Goal: Task Accomplishment & Management: Use online tool/utility

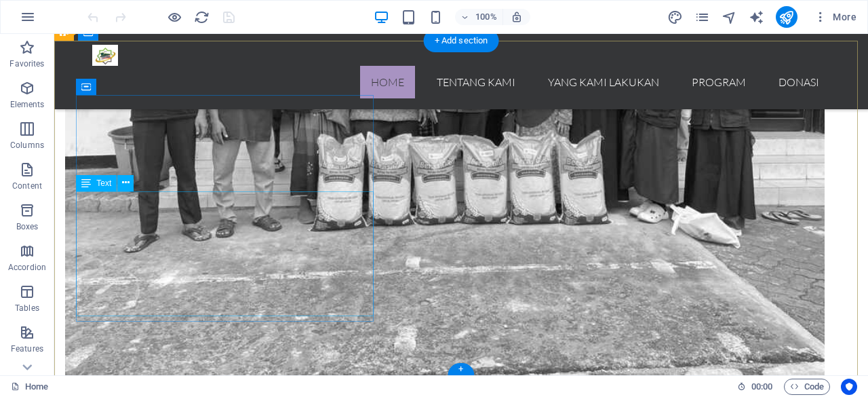
scroll to position [1770, 0]
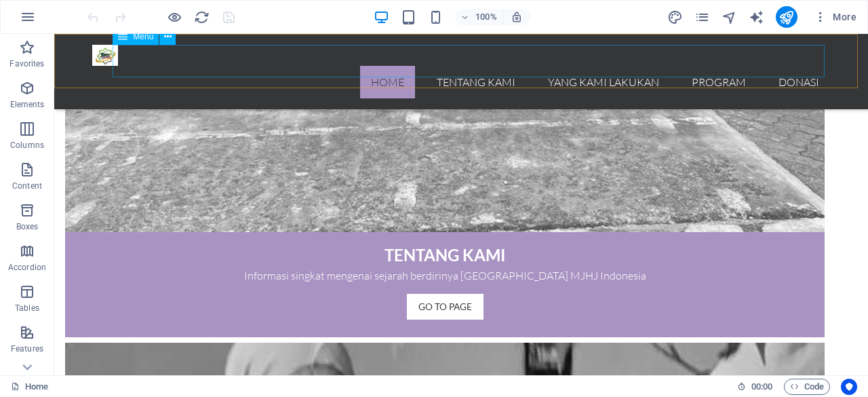
click at [475, 66] on nav "Home Tentang Kami Yang Kami Lakukan Program Donasi" at bounding box center [461, 82] width 738 height 33
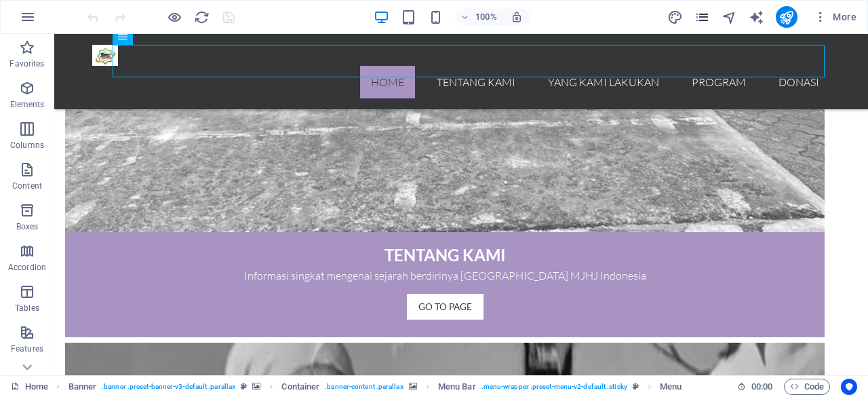
click at [702, 17] on icon "pages" at bounding box center [702, 17] width 16 height 16
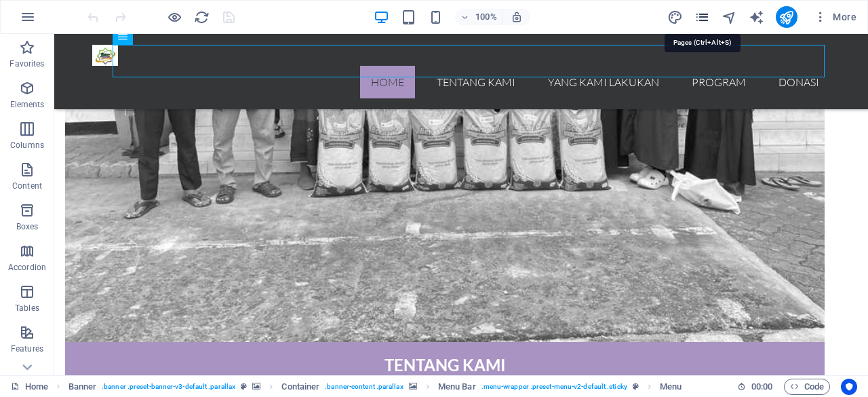
scroll to position [1642, 0]
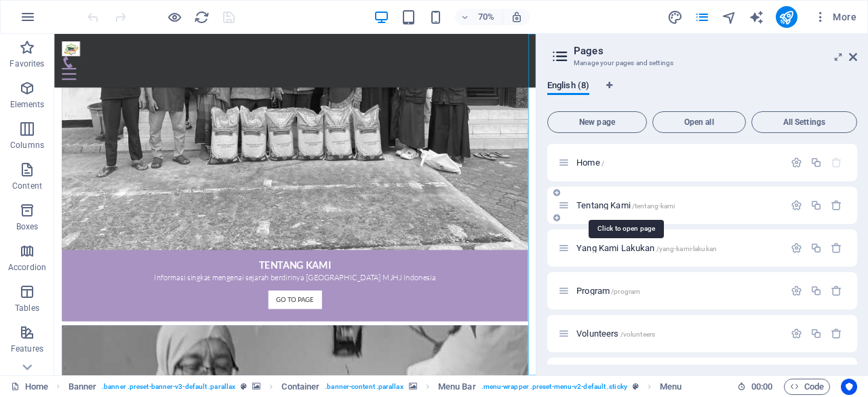
click at [618, 205] on span "Tentang Kami /tentang-kami" at bounding box center [625, 205] width 98 height 10
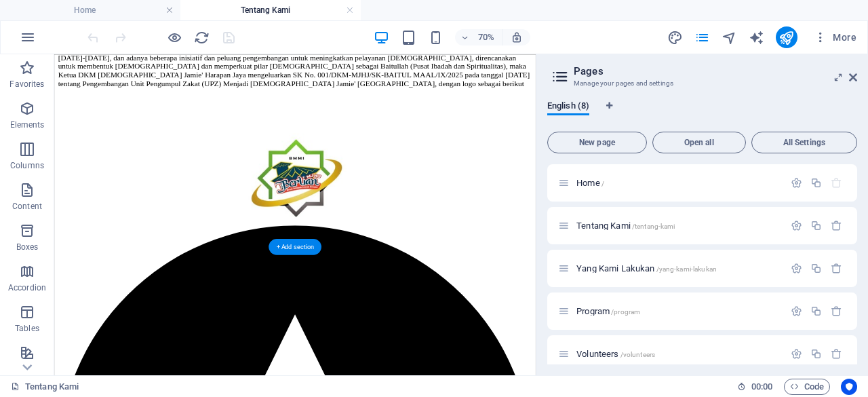
scroll to position [2356, 0]
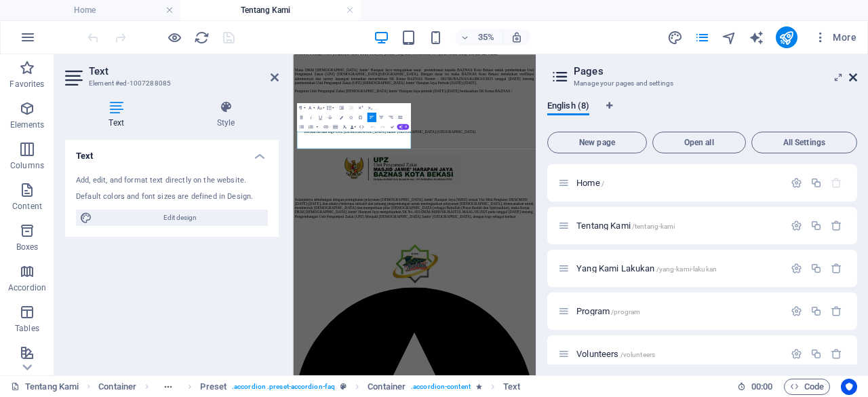
click at [855, 76] on icon at bounding box center [853, 77] width 8 height 11
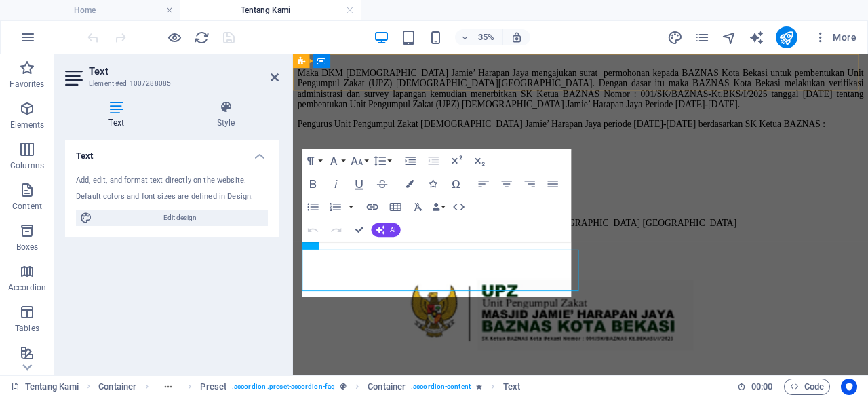
scroll to position [2347, 0]
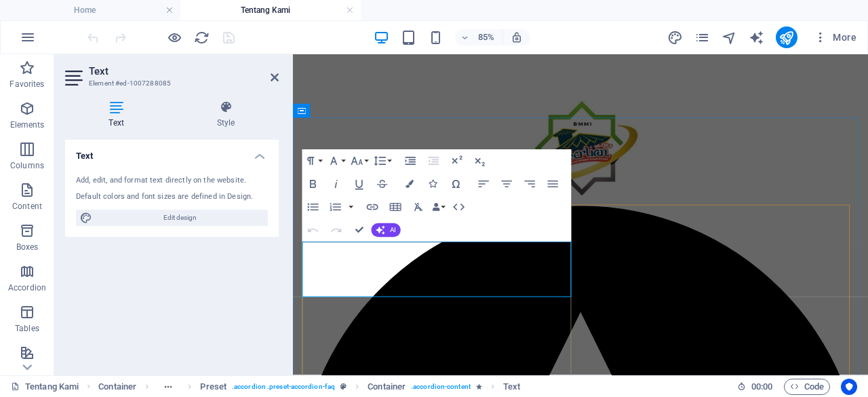
click at [275, 77] on icon at bounding box center [274, 77] width 8 height 11
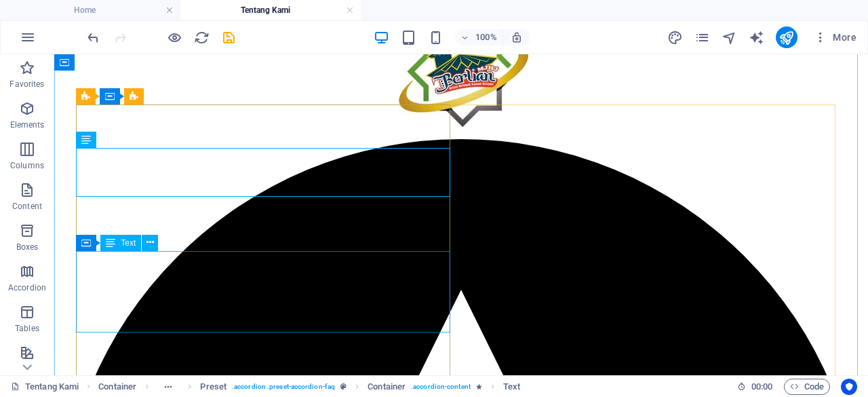
scroll to position [2577, 0]
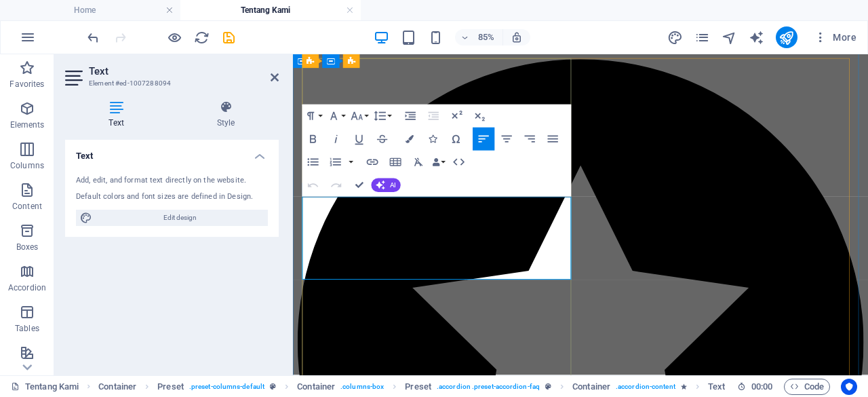
drag, startPoint x: 218, startPoint y: 22, endPoint x: 272, endPoint y: 76, distance: 76.7
click at [272, 76] on icon at bounding box center [274, 77] width 8 height 11
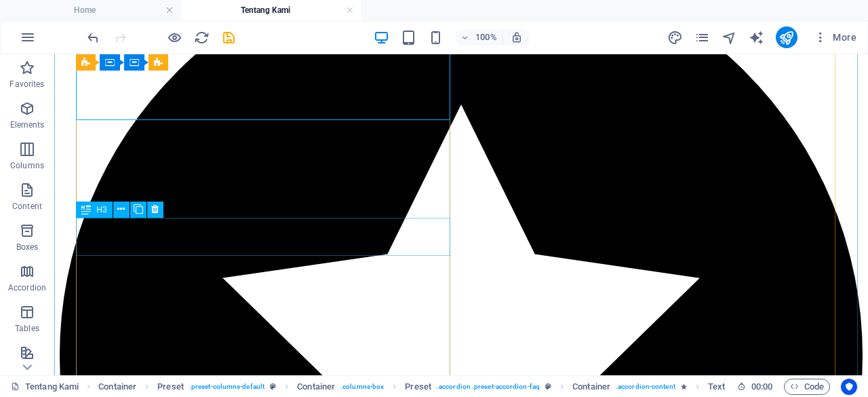
scroll to position [2754, 0]
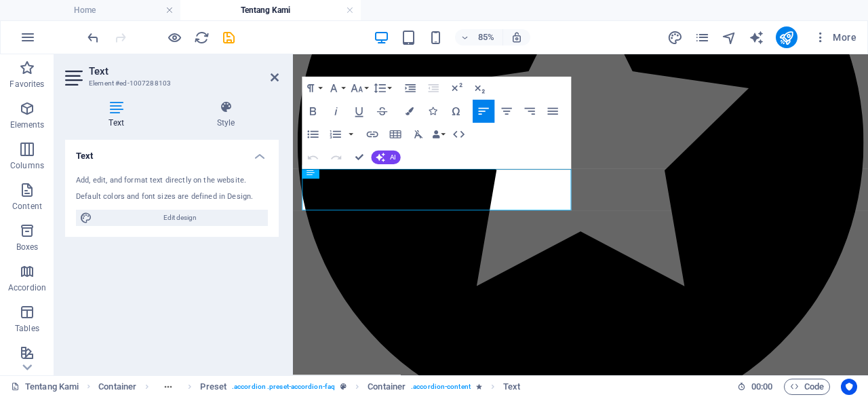
scroll to position [2703, 0]
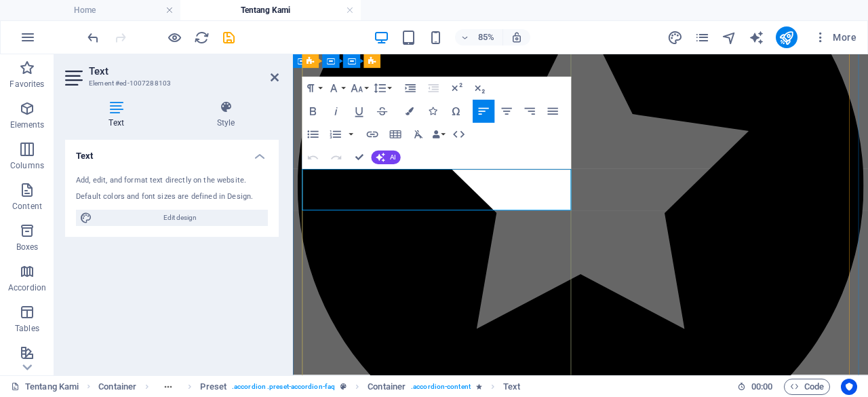
click at [271, 78] on icon at bounding box center [274, 77] width 8 height 11
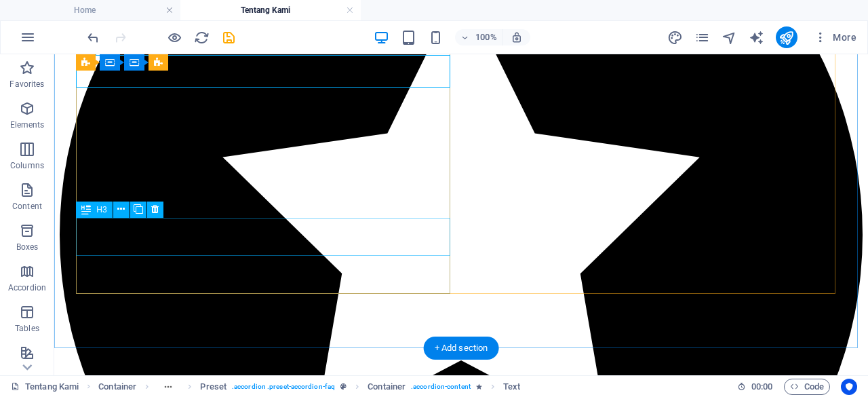
scroll to position [2877, 0]
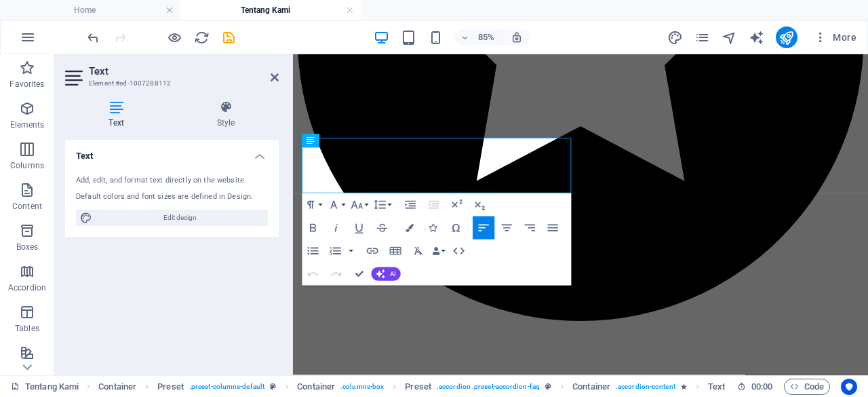
scroll to position [2843, 0]
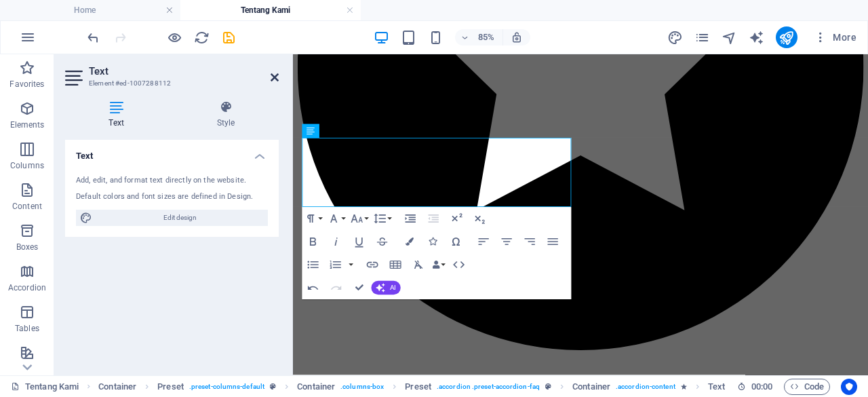
click at [274, 79] on icon at bounding box center [274, 77] width 8 height 11
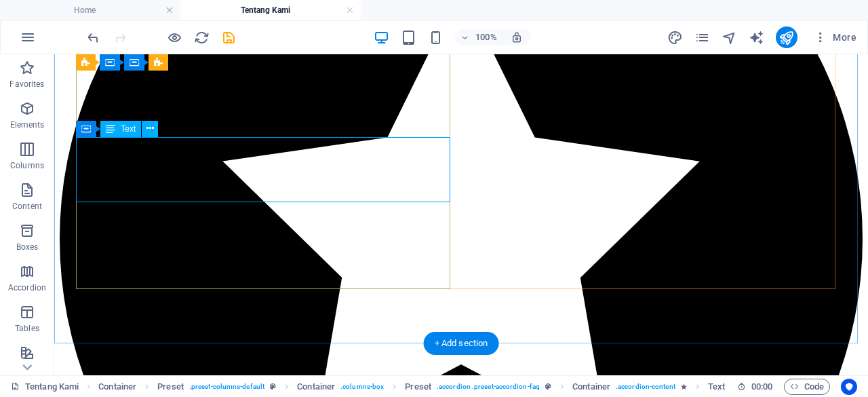
scroll to position [2914, 0]
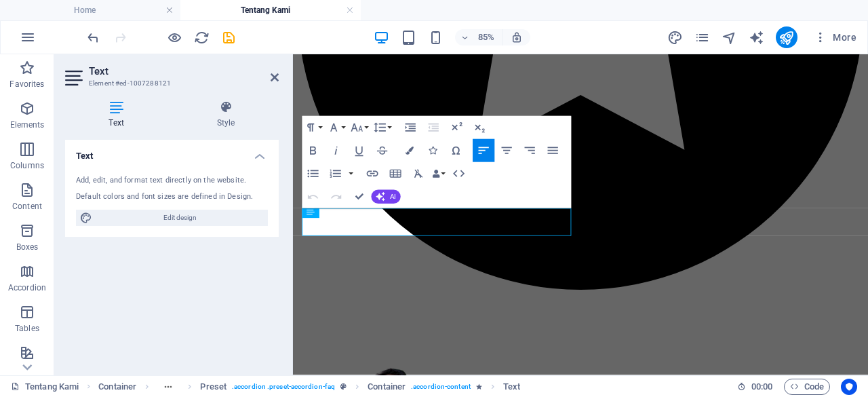
scroll to position [2896, 0]
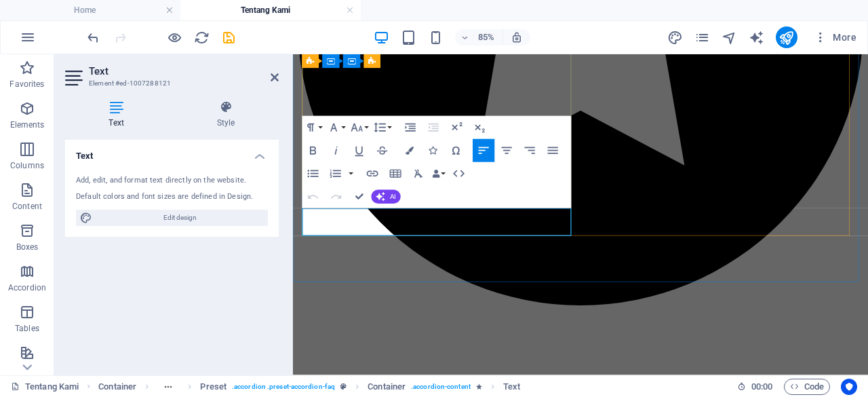
click at [277, 76] on icon at bounding box center [274, 77] width 8 height 11
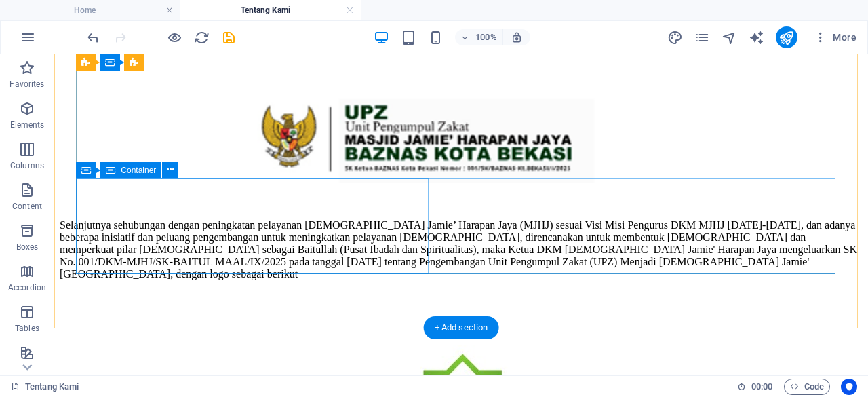
scroll to position [2236, 0]
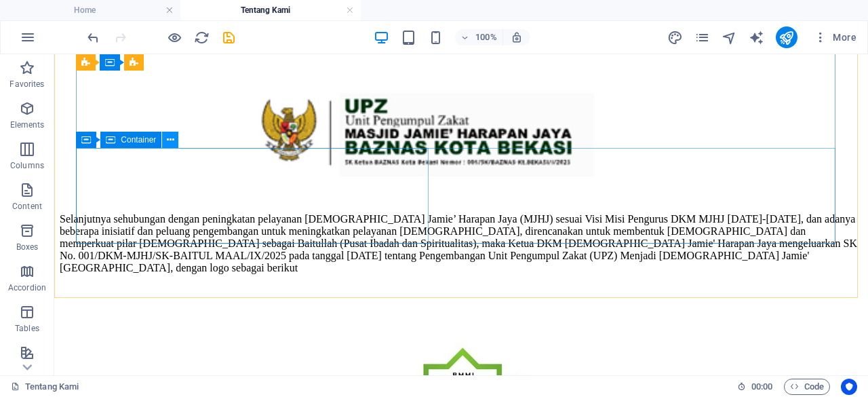
click at [170, 140] on icon at bounding box center [170, 140] width 7 height 14
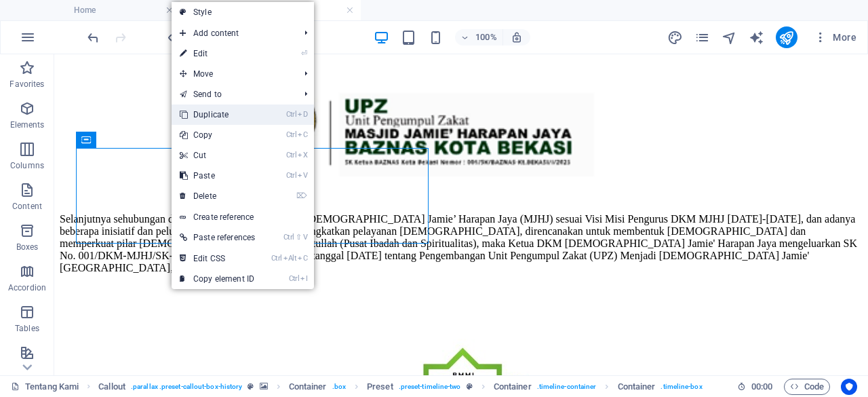
click at [209, 114] on link "Ctrl D Duplicate" at bounding box center [218, 114] width 92 height 20
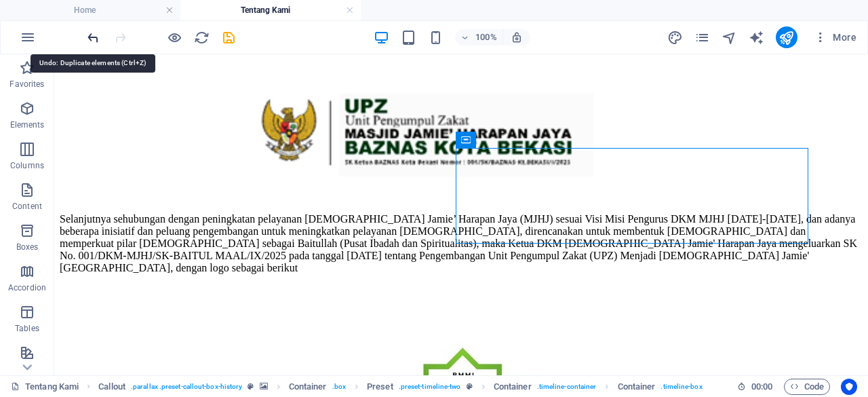
click at [91, 38] on icon "undo" at bounding box center [93, 38] width 16 height 16
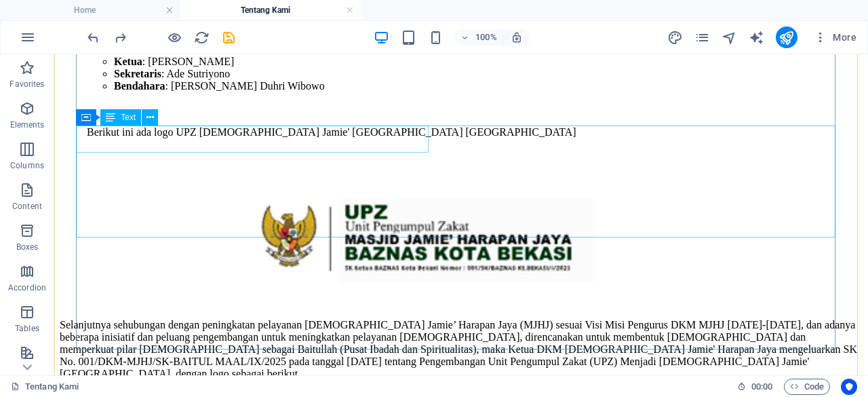
scroll to position [2103, 0]
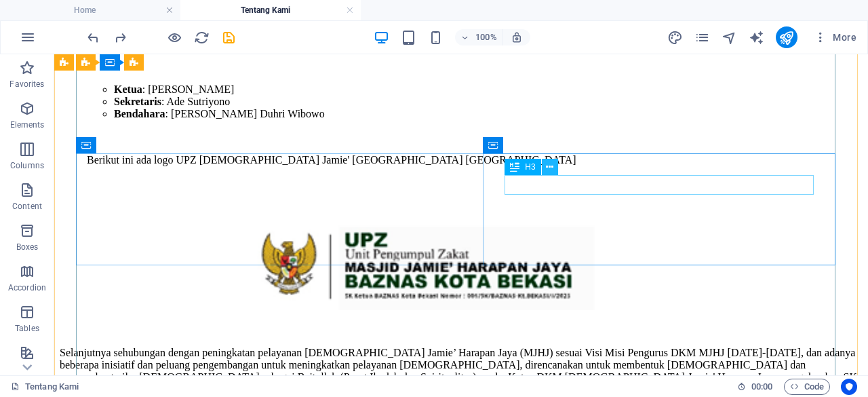
click at [550, 167] on icon at bounding box center [549, 167] width 7 height 14
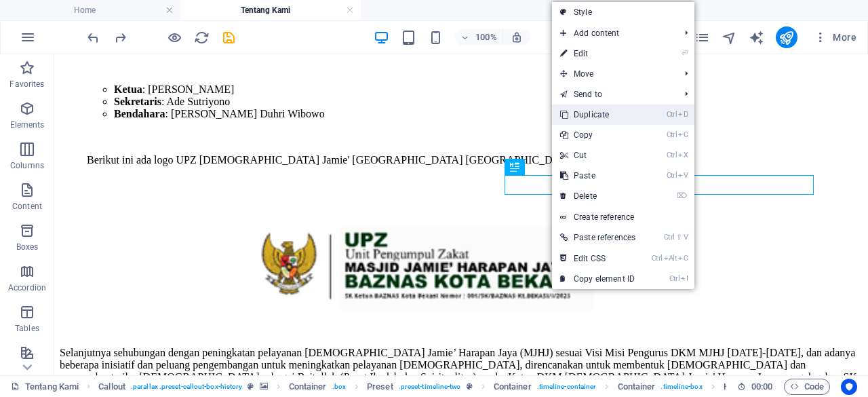
click at [609, 109] on link "Ctrl D Duplicate" at bounding box center [598, 114] width 92 height 20
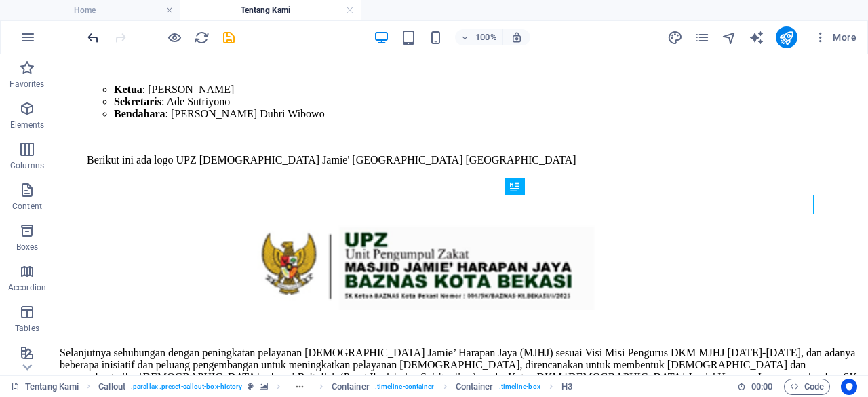
click at [92, 35] on icon "undo" at bounding box center [93, 38] width 16 height 16
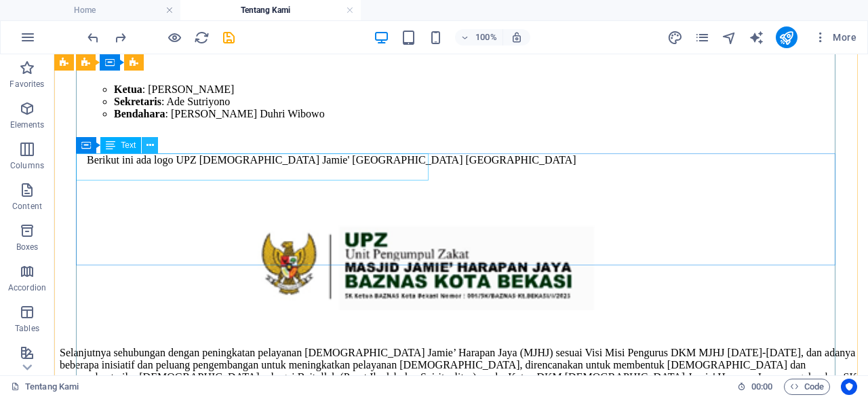
click at [153, 144] on icon at bounding box center [149, 145] width 7 height 14
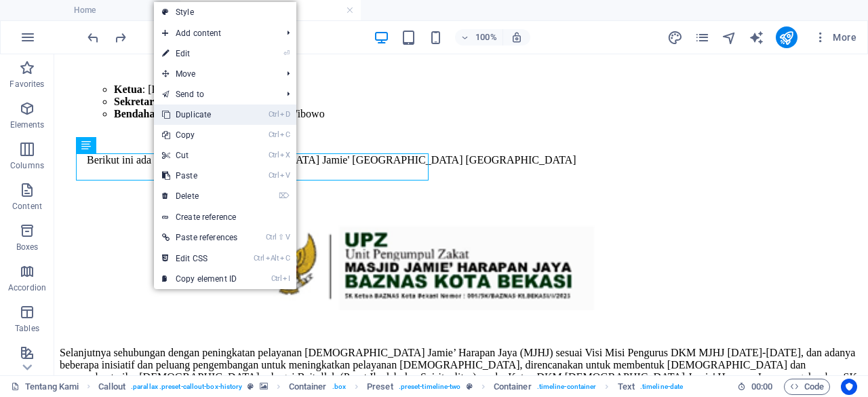
click at [197, 106] on link "Ctrl D Duplicate" at bounding box center [200, 114] width 92 height 20
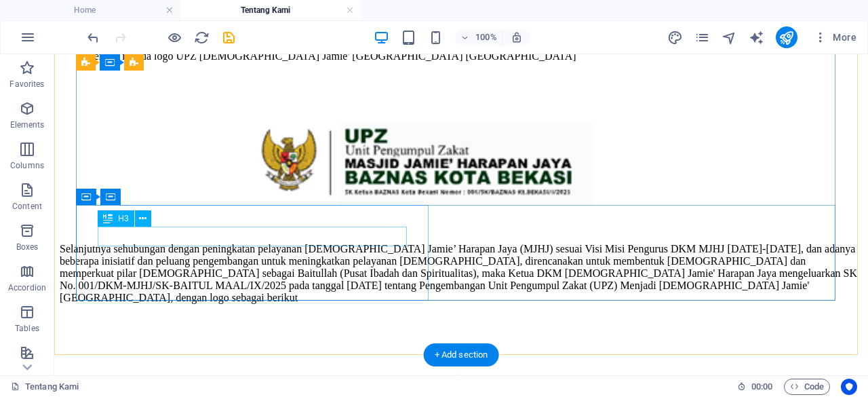
scroll to position [2117, 0]
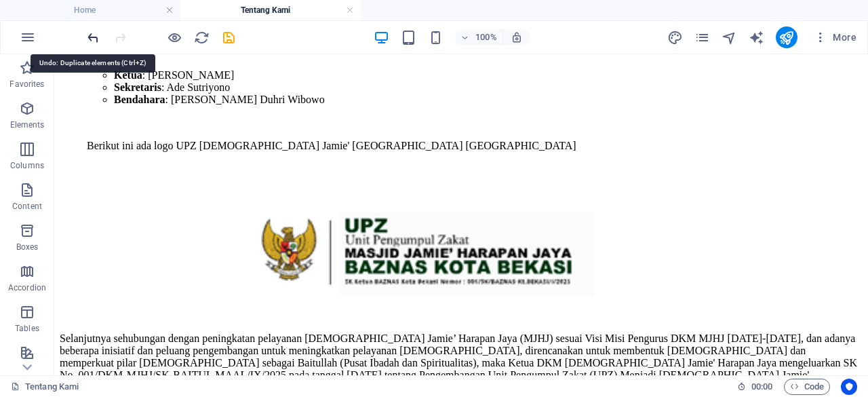
click at [99, 39] on icon "undo" at bounding box center [93, 38] width 16 height 16
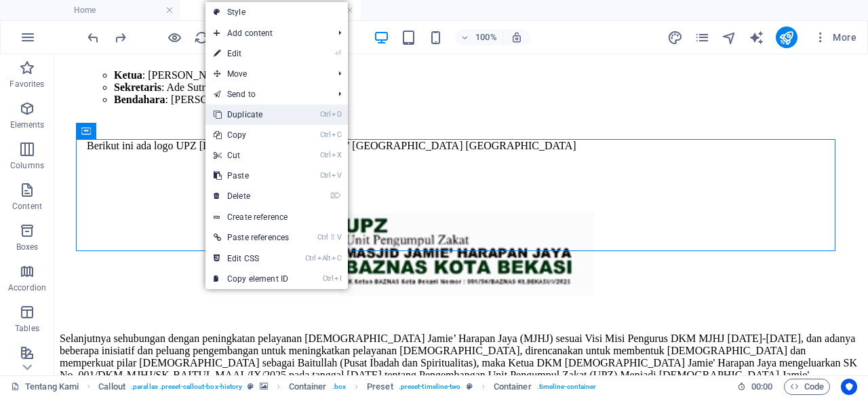
click at [266, 116] on link "Ctrl D Duplicate" at bounding box center [251, 114] width 92 height 20
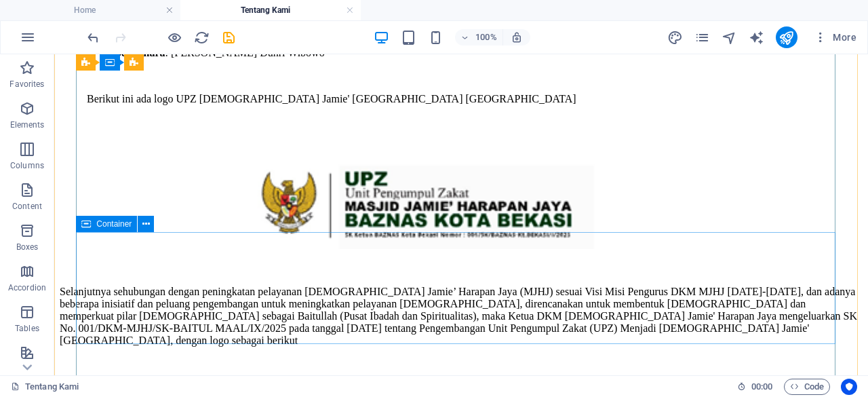
scroll to position [2166, 0]
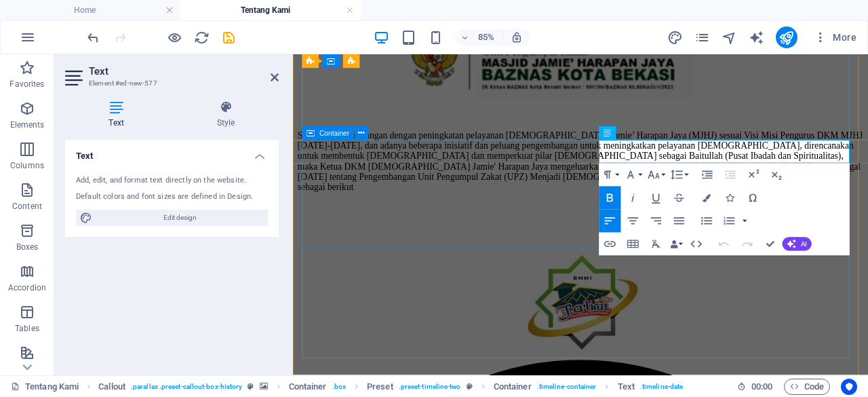
scroll to position [2154, 0]
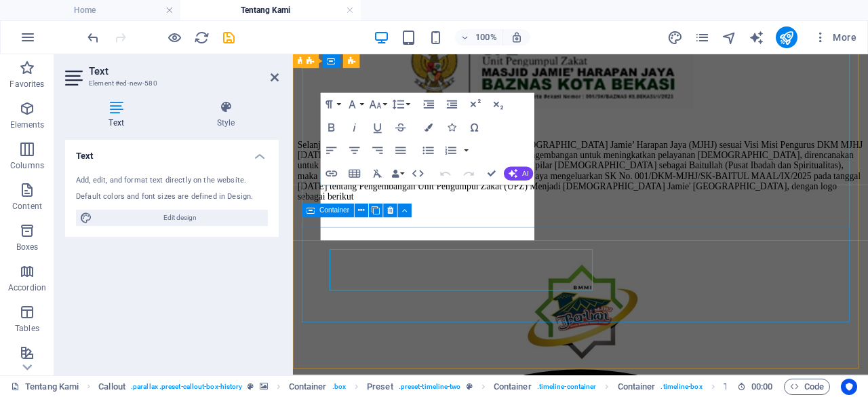
scroll to position [2142, 0]
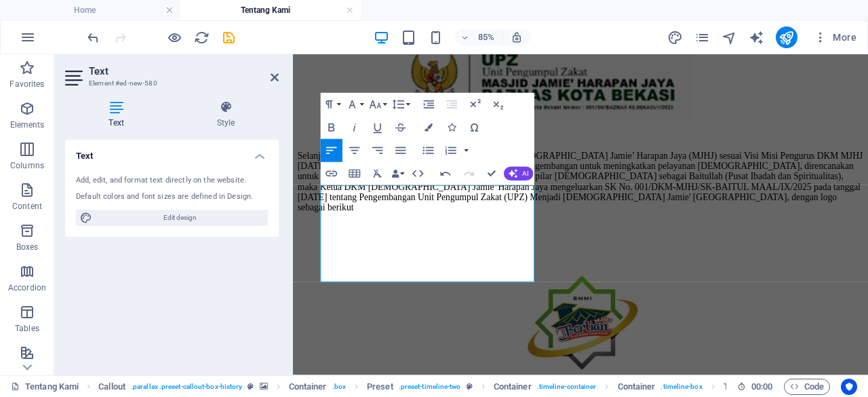
click at [280, 80] on aside "Text Element #ed-new-580 Text Style Text Add, edit, and format text directly on…" at bounding box center [173, 214] width 239 height 321
click at [273, 78] on icon at bounding box center [274, 77] width 8 height 11
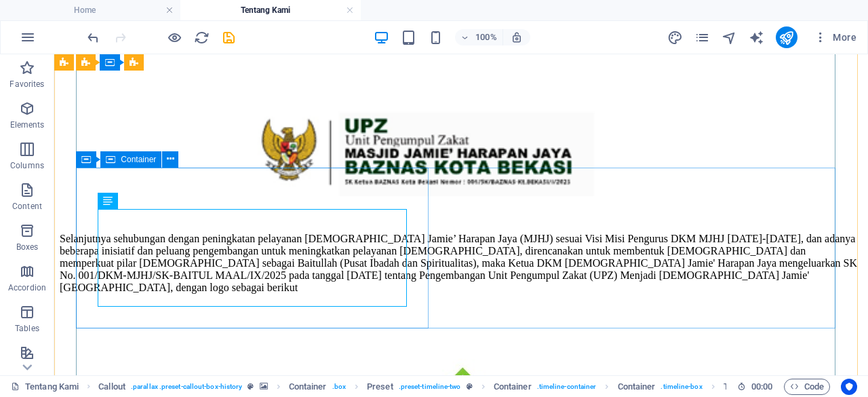
scroll to position [2216, 0]
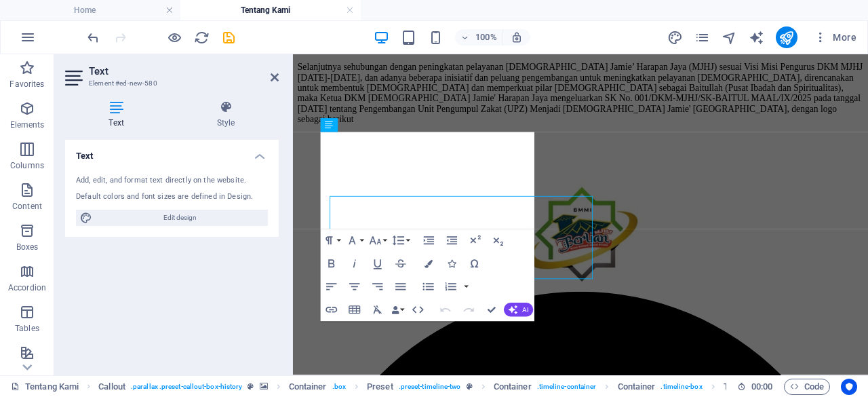
scroll to position [2205, 0]
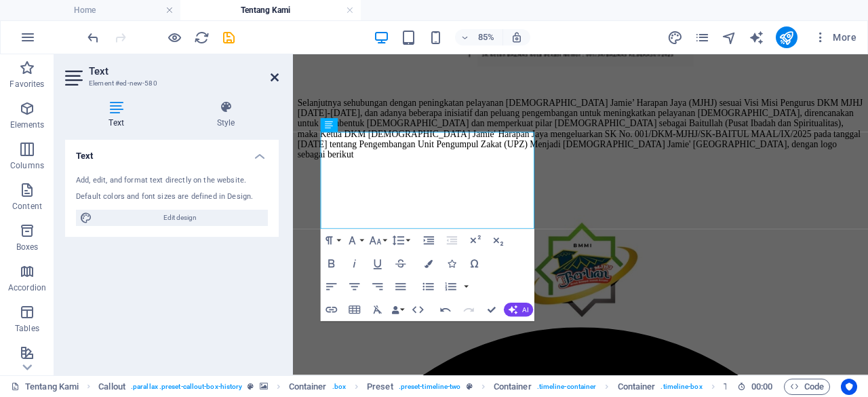
click at [274, 73] on icon at bounding box center [274, 77] width 8 height 11
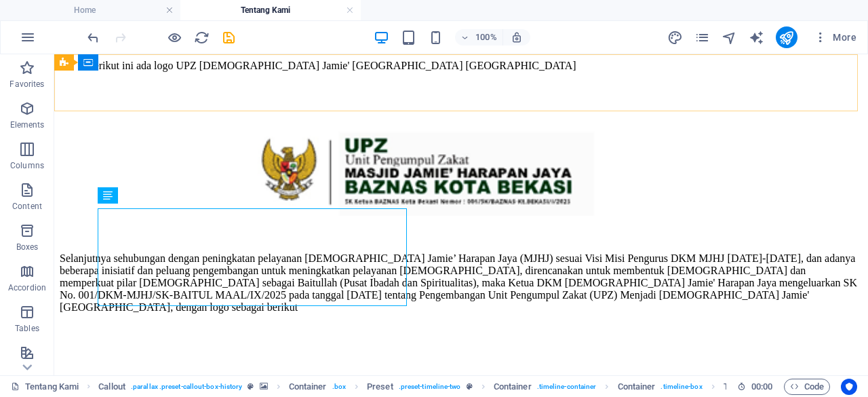
scroll to position [2224, 0]
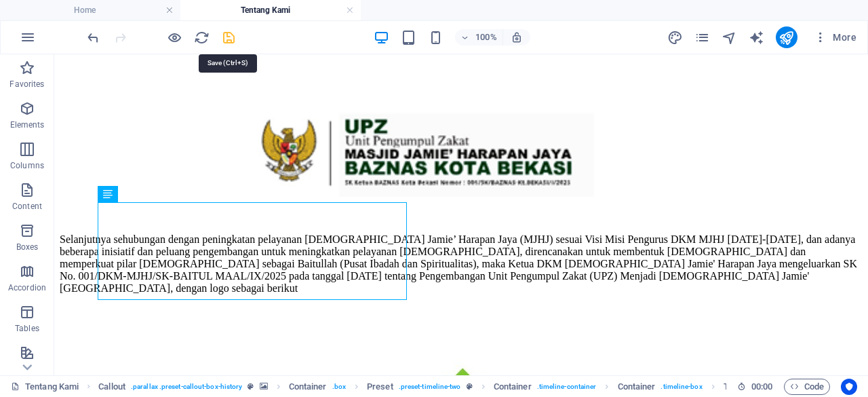
click at [230, 37] on icon "save" at bounding box center [229, 38] width 16 height 16
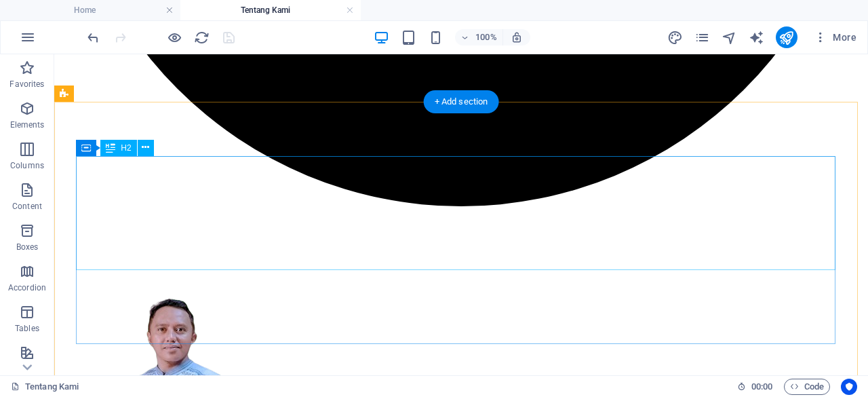
scroll to position [3305, 0]
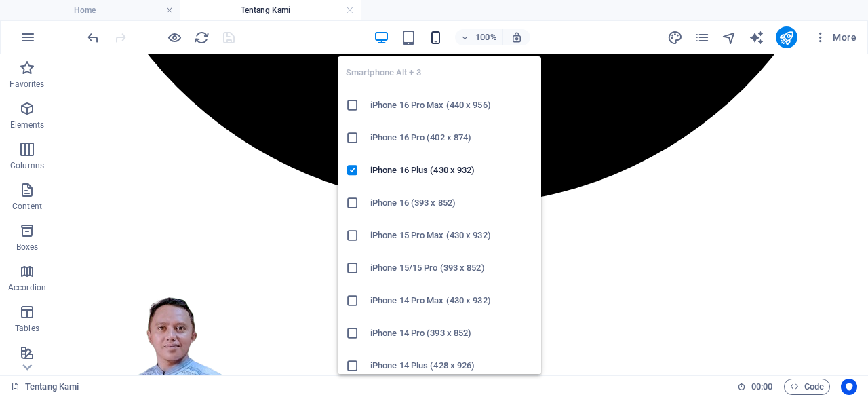
click at [442, 39] on icon "button" at bounding box center [436, 38] width 16 height 16
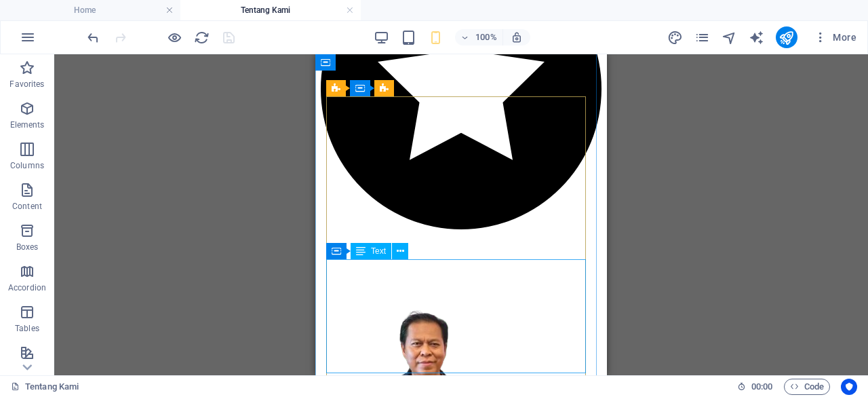
scroll to position [3973, 0]
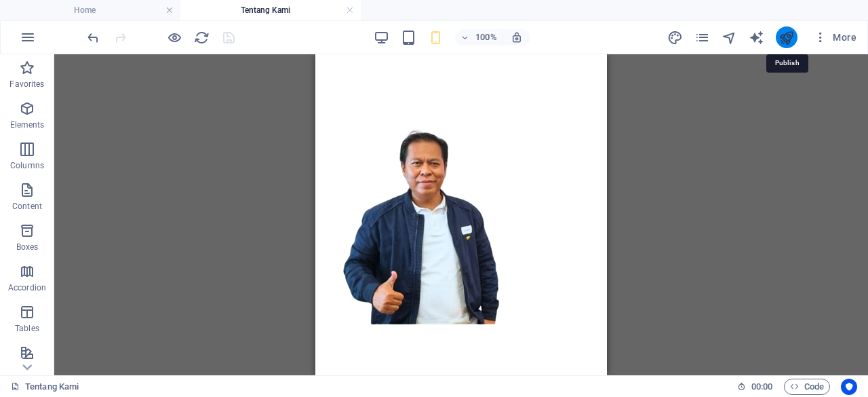
click at [785, 40] on icon "publish" at bounding box center [786, 38] width 16 height 16
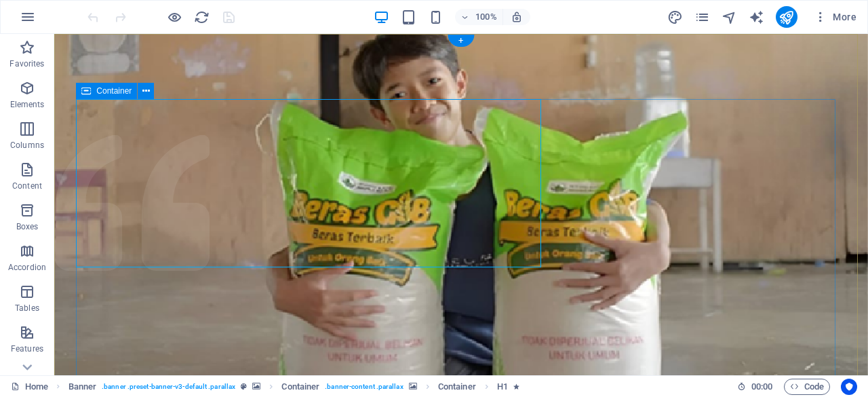
scroll to position [18, 0]
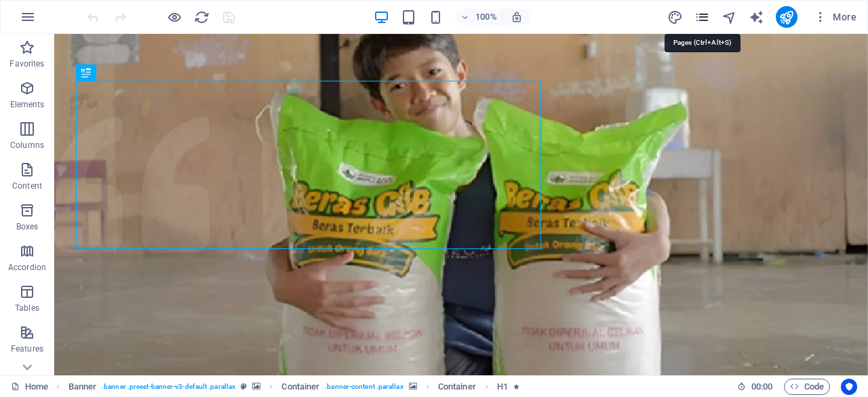
click at [704, 12] on icon "pages" at bounding box center [702, 17] width 16 height 16
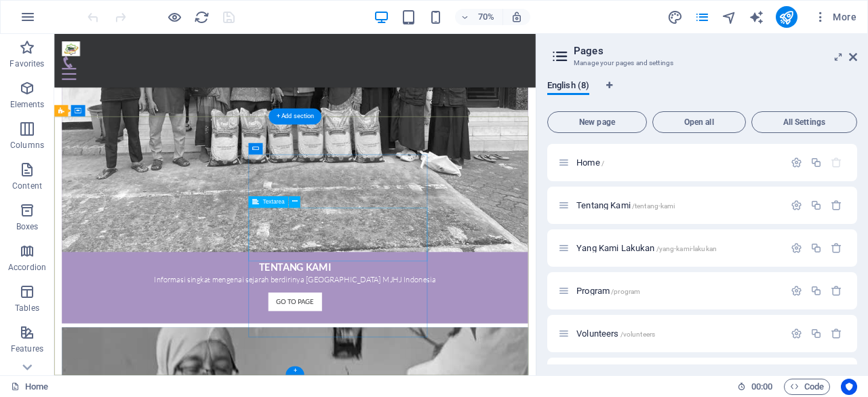
scroll to position [1642, 0]
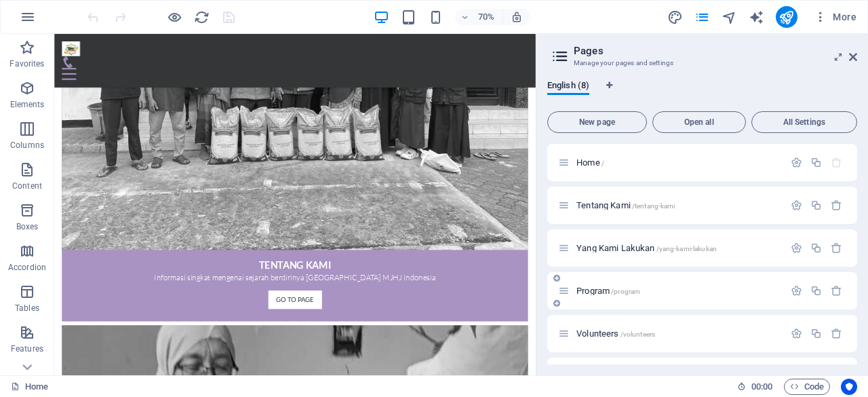
click at [607, 287] on span "Program /program" at bounding box center [608, 290] width 64 height 10
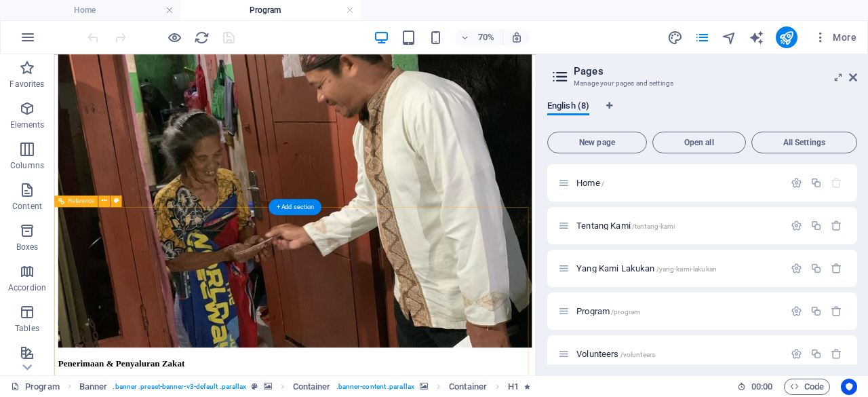
scroll to position [2033, 0]
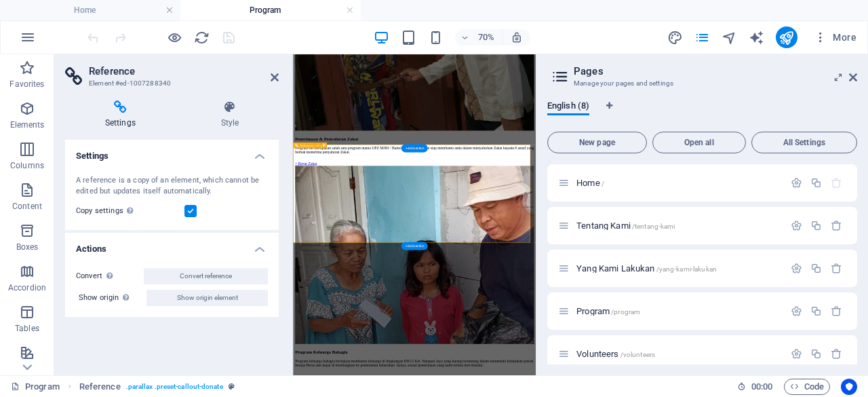
scroll to position [1780, 0]
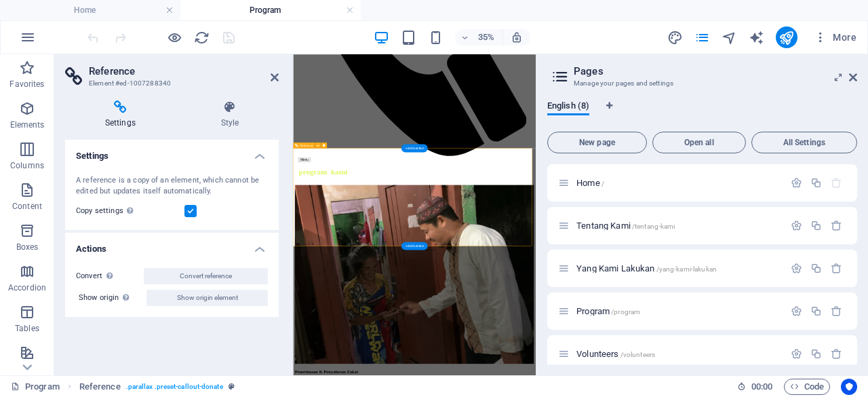
click at [858, 76] on aside "Pages Manage your pages and settings English (8) New page Open all All Settings…" at bounding box center [702, 214] width 332 height 321
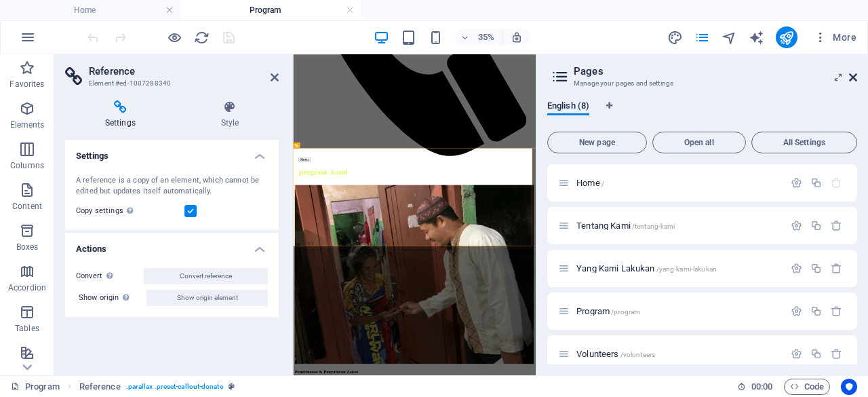
click at [853, 77] on icon at bounding box center [853, 77] width 8 height 11
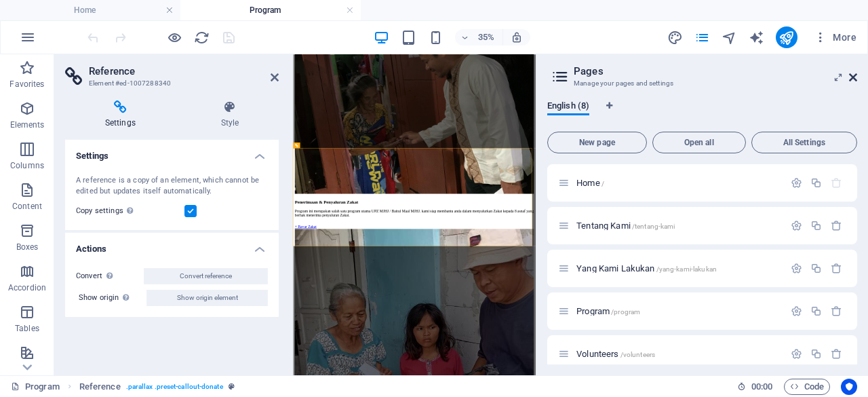
scroll to position [2020, 0]
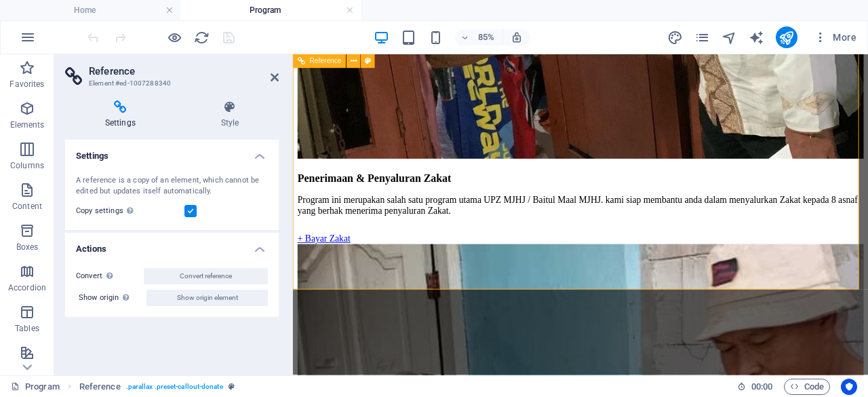
click at [277, 81] on icon at bounding box center [274, 77] width 8 height 11
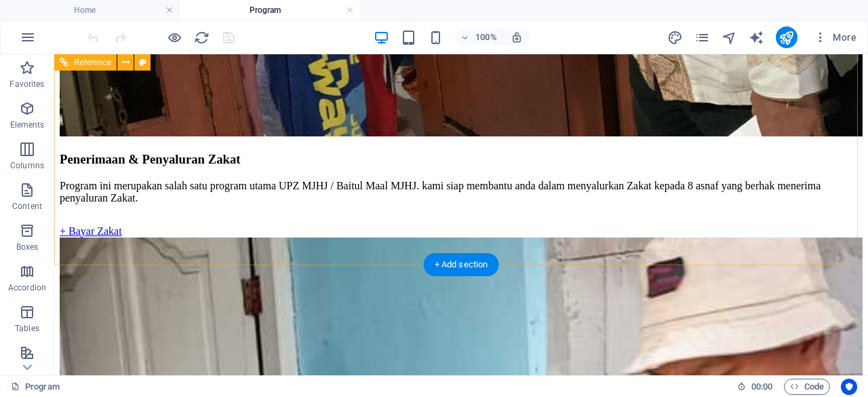
scroll to position [2314, 0]
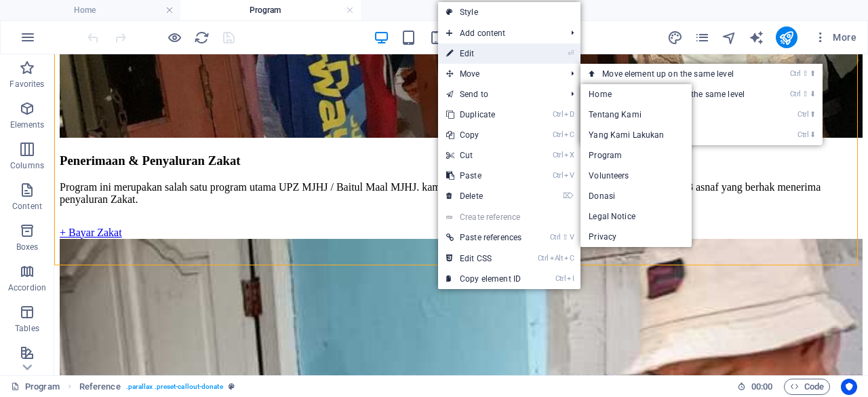
click at [485, 50] on link "⏎ Edit" at bounding box center [484, 53] width 92 height 20
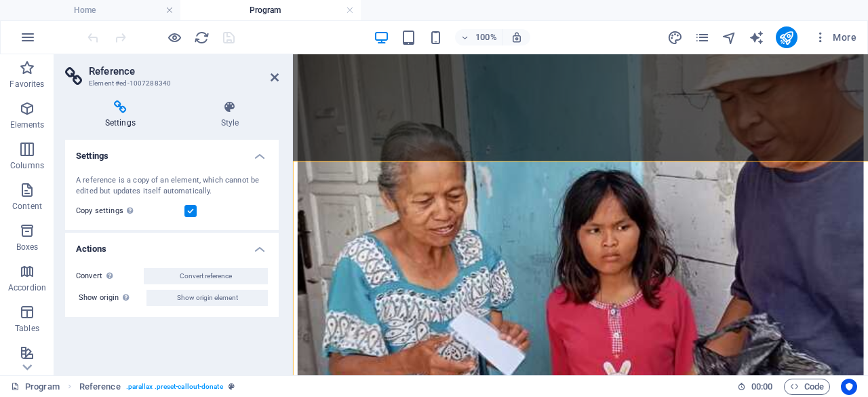
scroll to position [2103, 0]
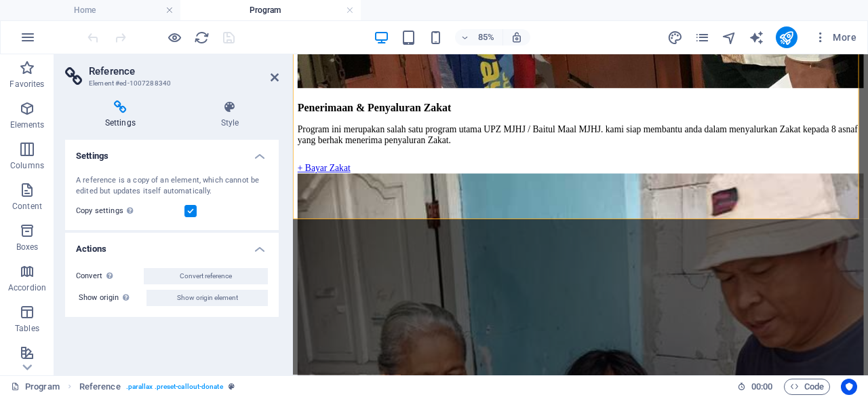
click at [119, 122] on h4 "Settings" at bounding box center [123, 114] width 116 height 28
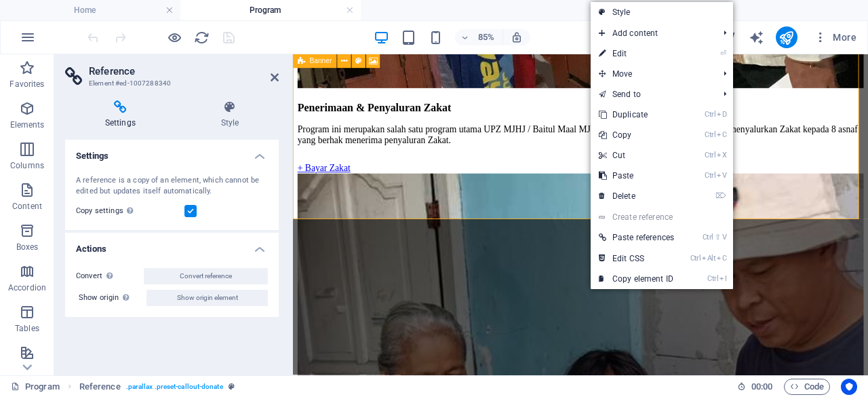
click at [302, 62] on icon at bounding box center [301, 61] width 7 height 14
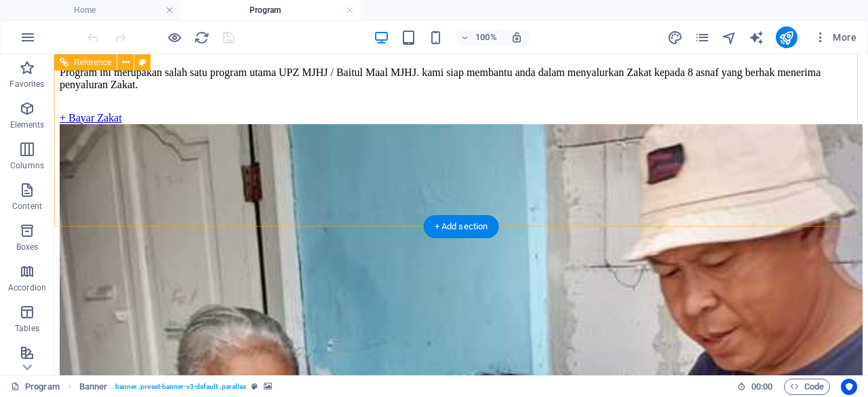
scroll to position [2338, 0]
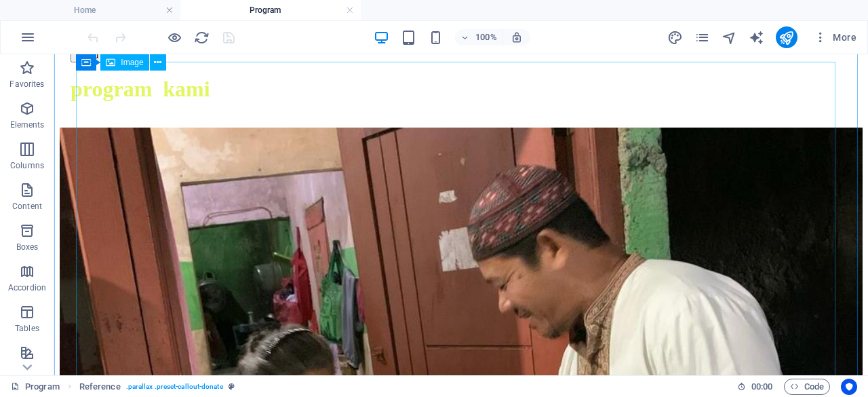
scroll to position [1716, 0]
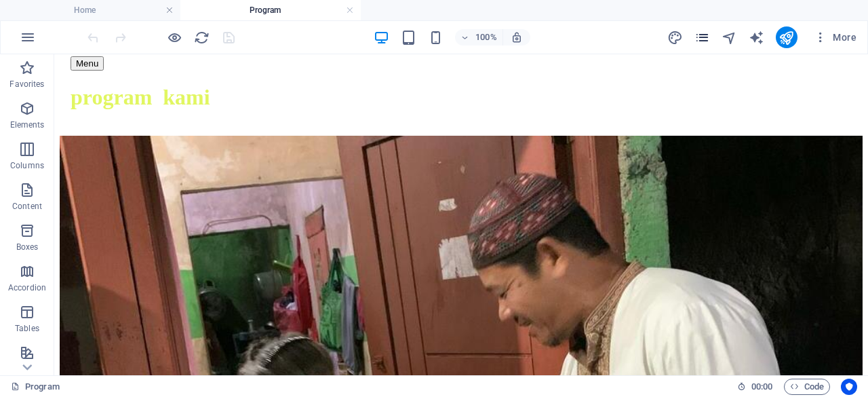
click at [696, 36] on icon "pages" at bounding box center [702, 38] width 16 height 16
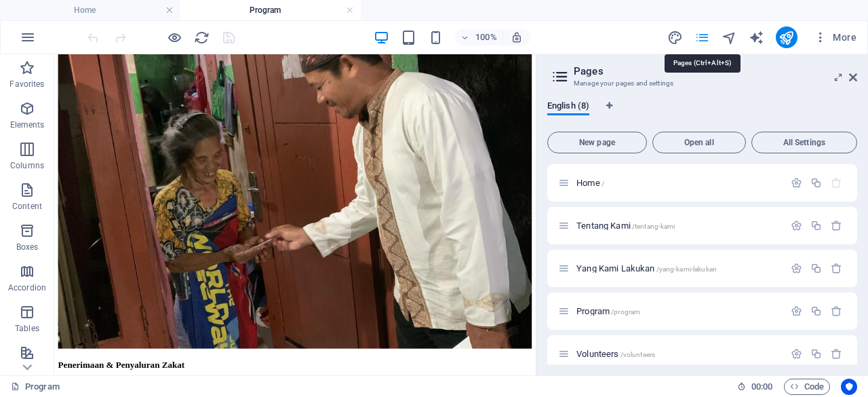
scroll to position [1584, 0]
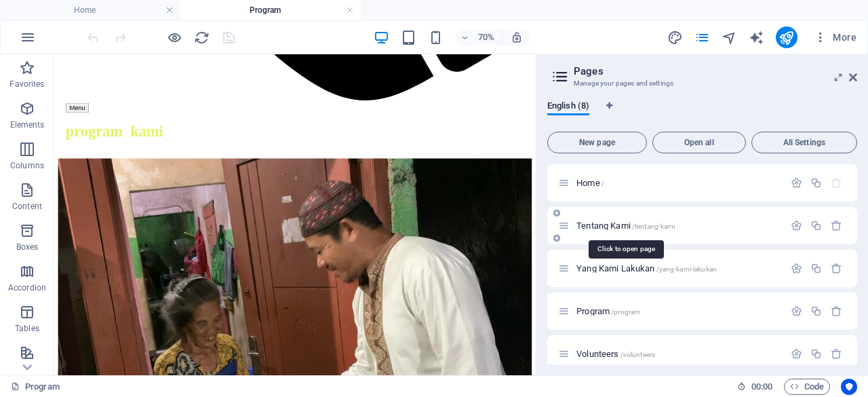
click at [612, 222] on span "Tentang Kami /tentang-kami" at bounding box center [625, 225] width 98 height 10
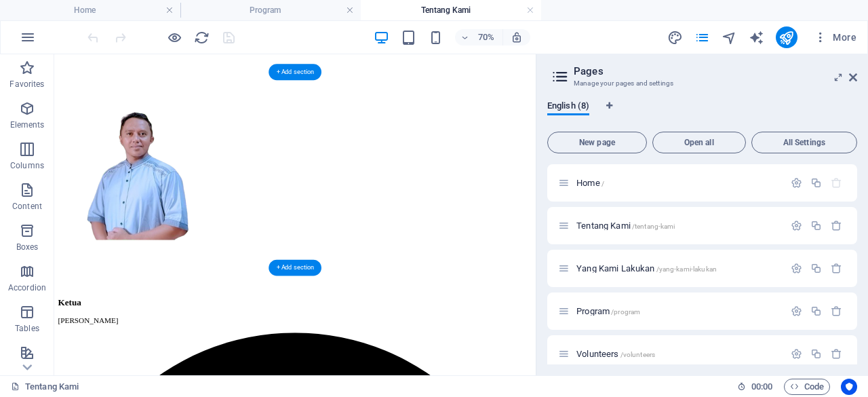
scroll to position [3326, 0]
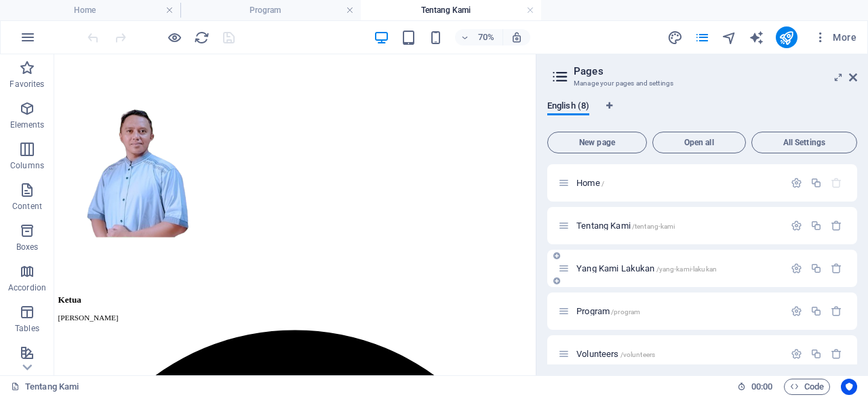
click at [600, 269] on span "Yang Kami Lakukan /yang-kami-lakukan" at bounding box center [646, 268] width 140 height 10
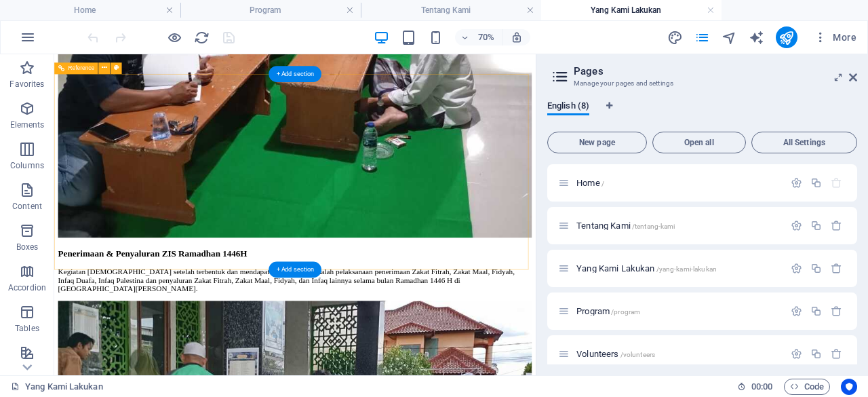
scroll to position [2171, 0]
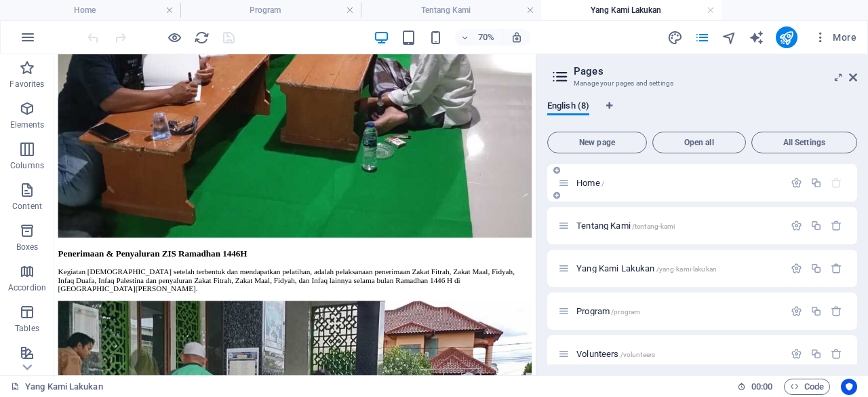
click at [574, 184] on div "Home /" at bounding box center [678, 182] width 212 height 9
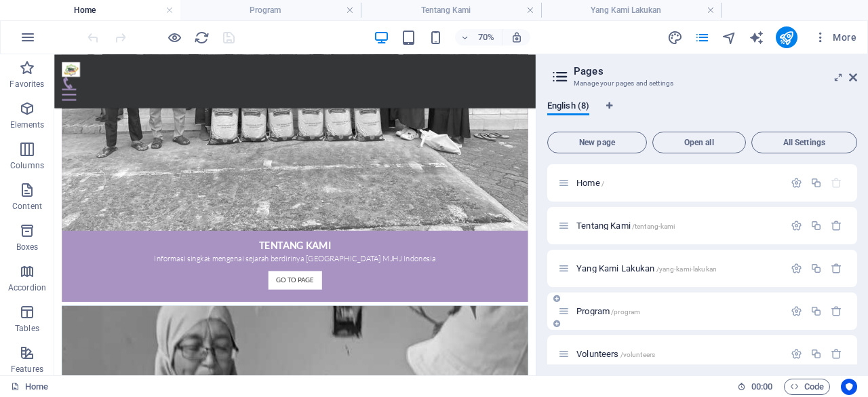
scroll to position [141, 0]
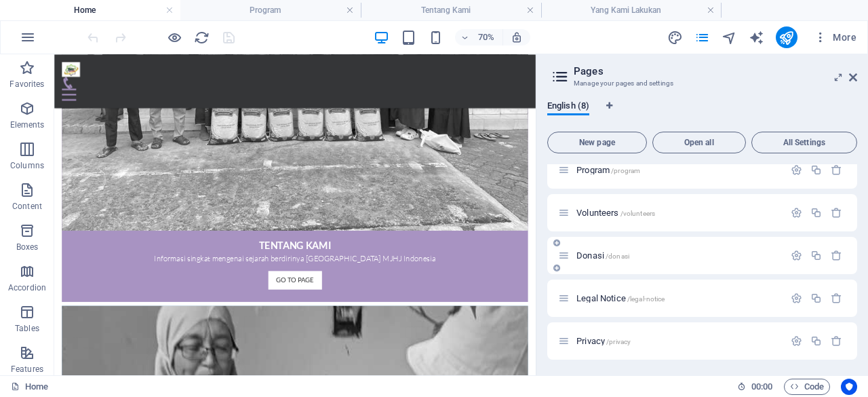
click at [596, 252] on span "Donasi /donasi" at bounding box center [602, 255] width 53 height 10
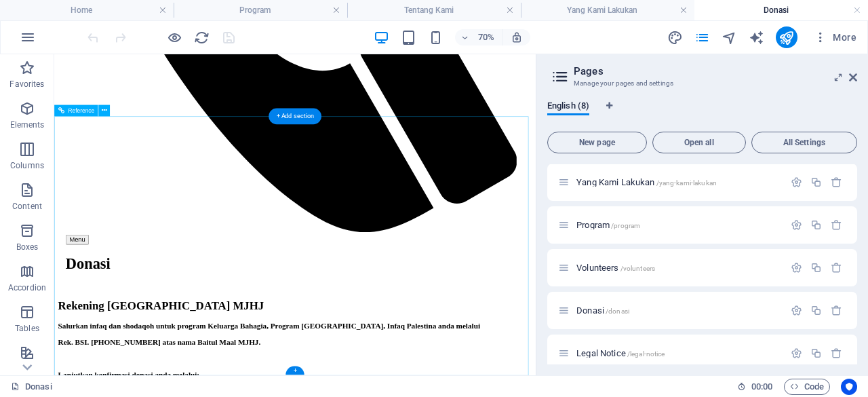
scroll to position [1268, 0]
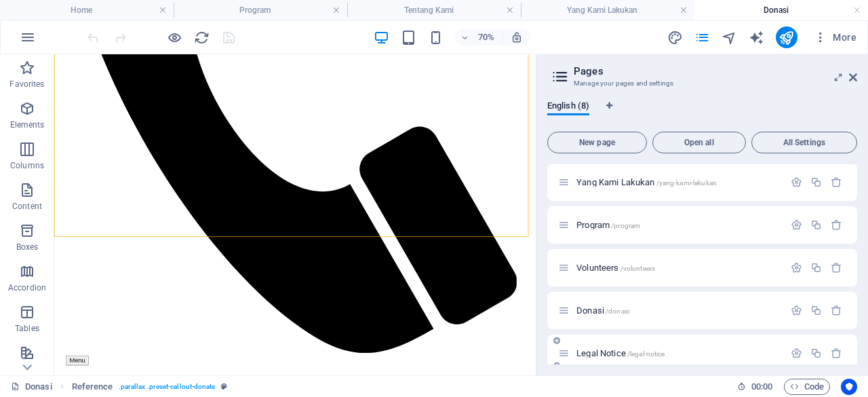
scroll to position [141, 0]
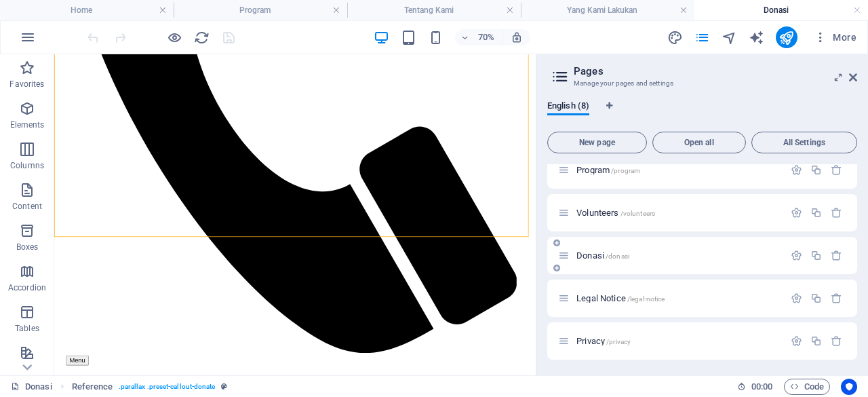
click at [588, 249] on div "Donasi /donasi" at bounding box center [671, 255] width 226 height 16
click at [590, 254] on span "Donasi /donasi" at bounding box center [602, 255] width 53 height 10
click at [614, 256] on span "/donasi" at bounding box center [617, 255] width 24 height 7
click at [592, 299] on span "Legal Notice /legal-notice" at bounding box center [620, 298] width 88 height 10
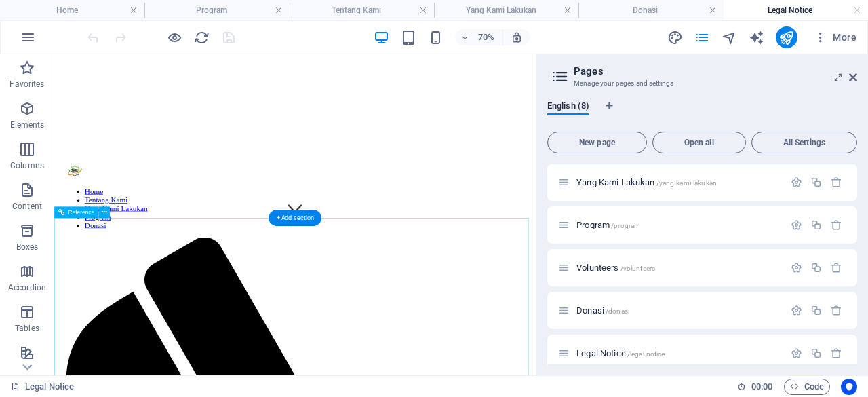
scroll to position [214, 0]
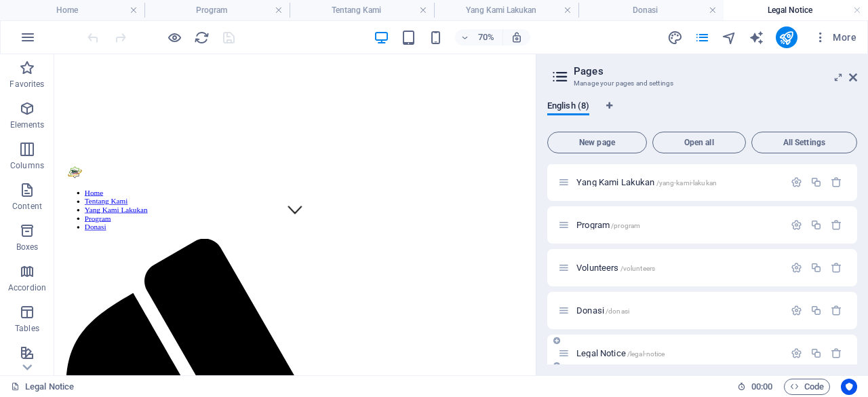
click at [595, 355] on span "Legal Notice /legal-notice" at bounding box center [620, 353] width 88 height 10
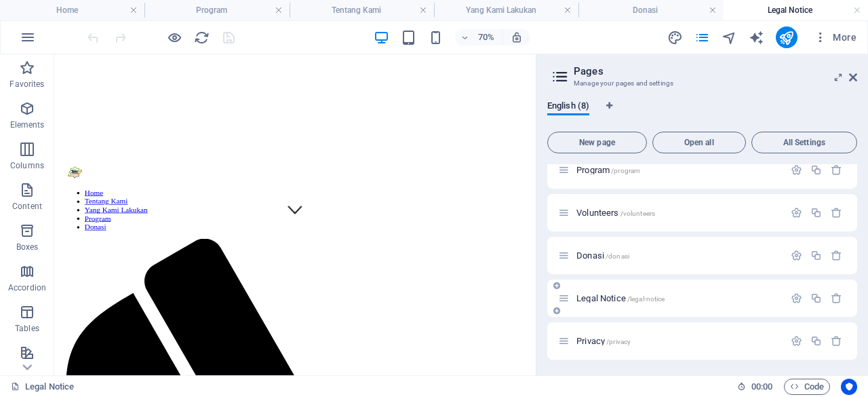
click at [586, 298] on span "Legal Notice /legal-notice" at bounding box center [620, 298] width 88 height 10
click at [583, 297] on span "Legal Notice /legal-notice" at bounding box center [620, 298] width 88 height 10
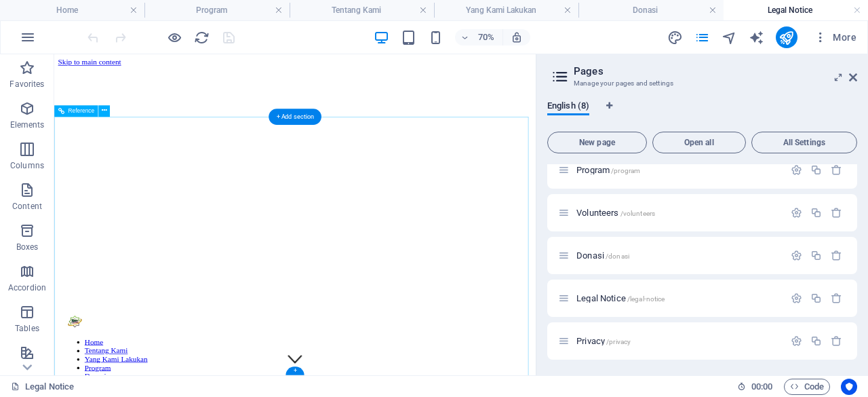
scroll to position [358, 0]
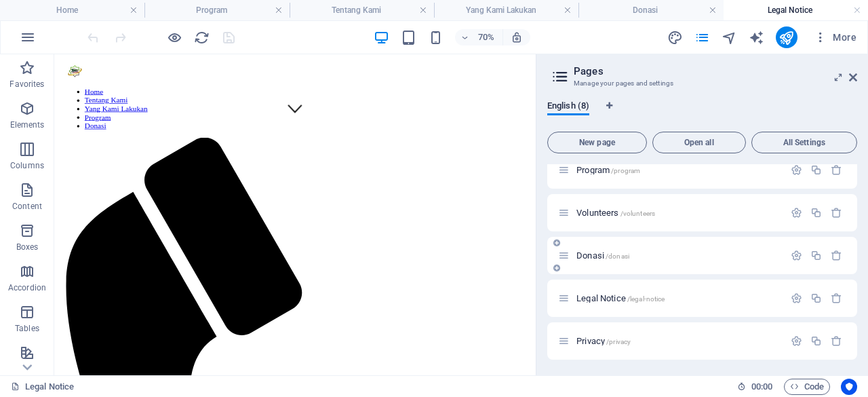
click at [592, 253] on span "Donasi /donasi" at bounding box center [602, 255] width 53 height 10
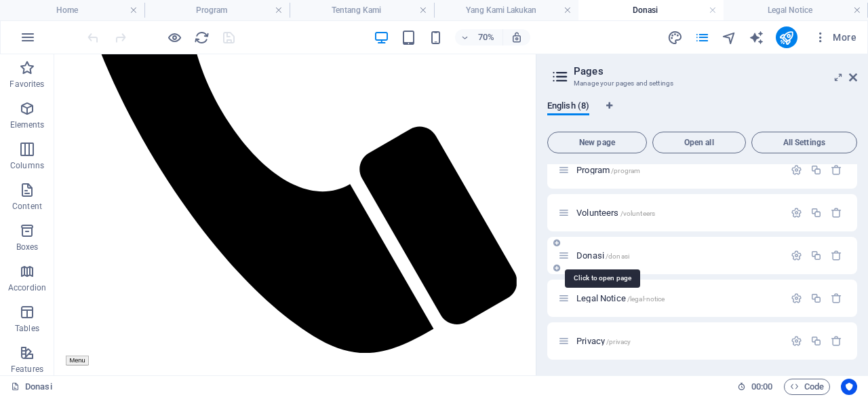
scroll to position [0, 0]
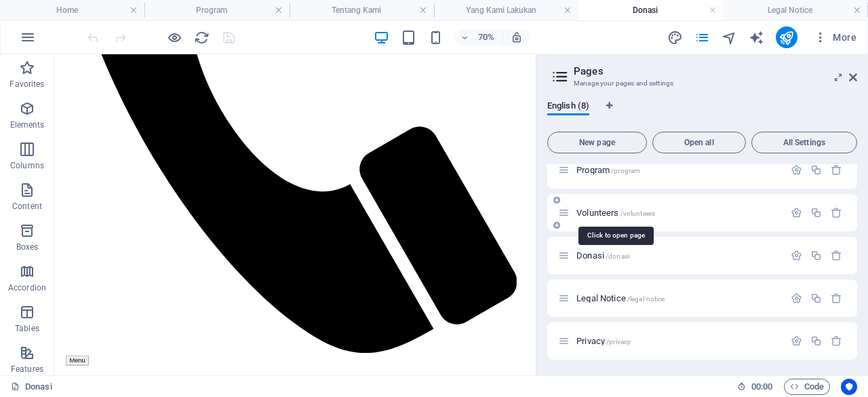
click at [599, 214] on span "Volunteers /volunteers" at bounding box center [615, 212] width 79 height 10
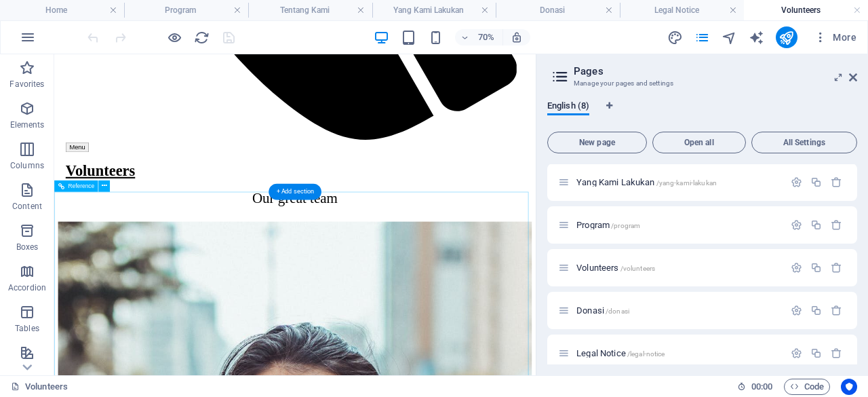
scroll to position [1198, 0]
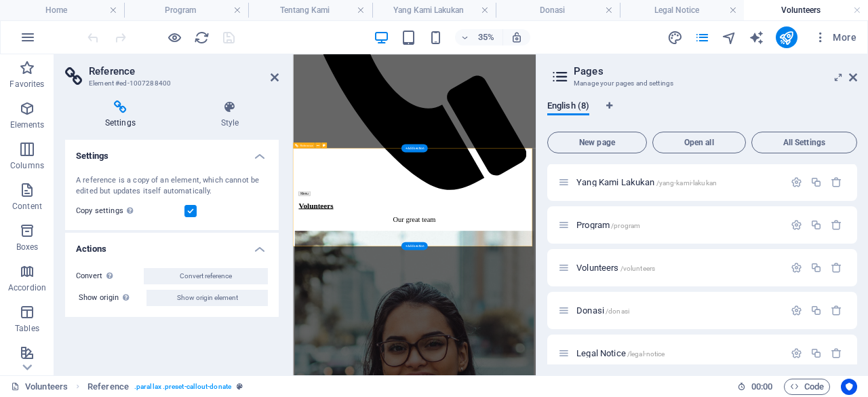
scroll to position [864, 0]
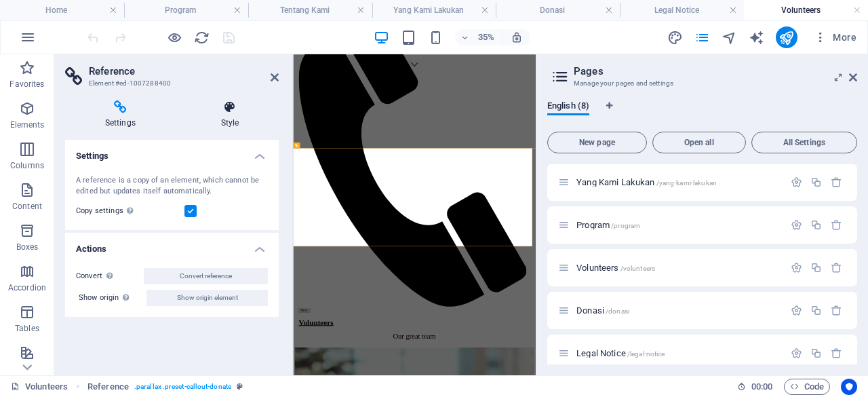
click at [232, 114] on h4 "Style" at bounding box center [230, 114] width 98 height 28
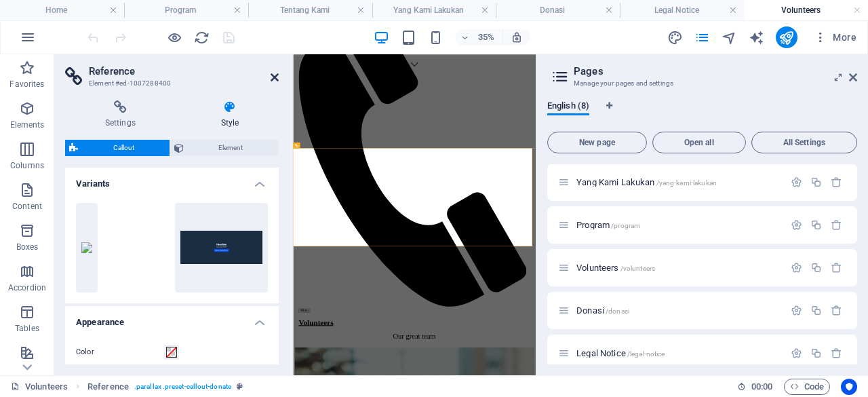
click at [275, 79] on icon at bounding box center [274, 77] width 8 height 11
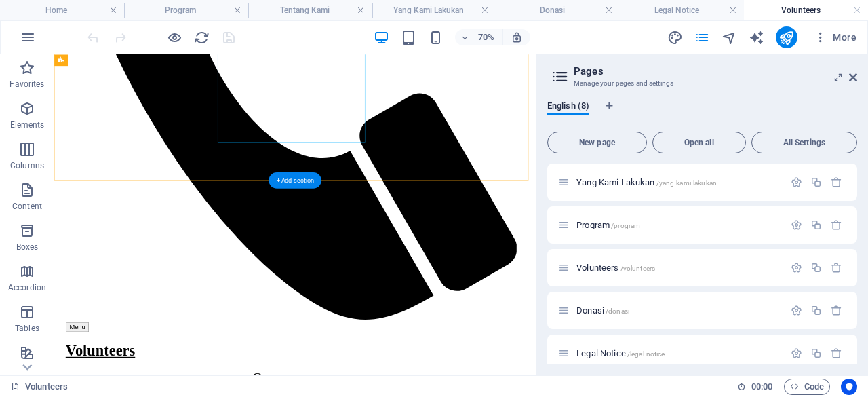
scroll to position [982, 0]
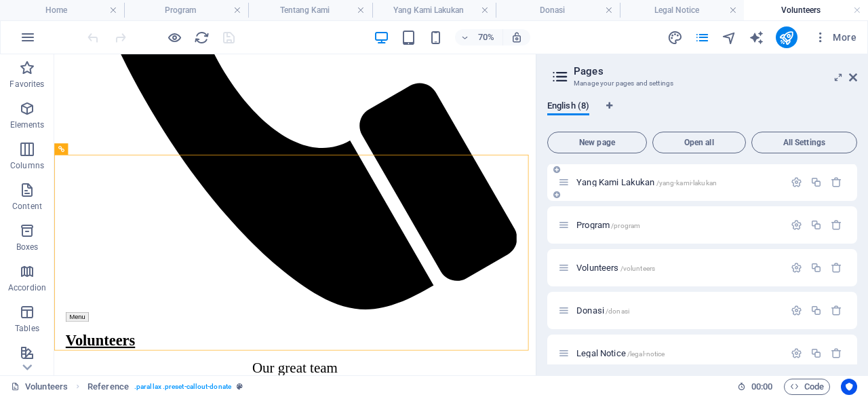
scroll to position [0, 0]
click at [590, 186] on span "Home /" at bounding box center [590, 183] width 28 height 10
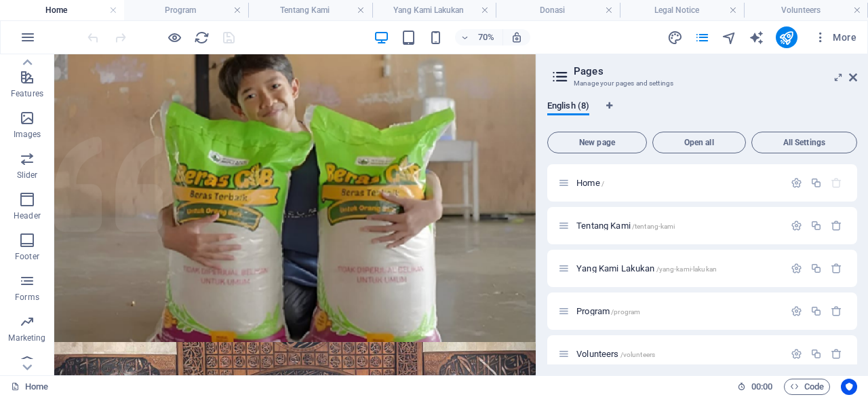
scroll to position [289, 0]
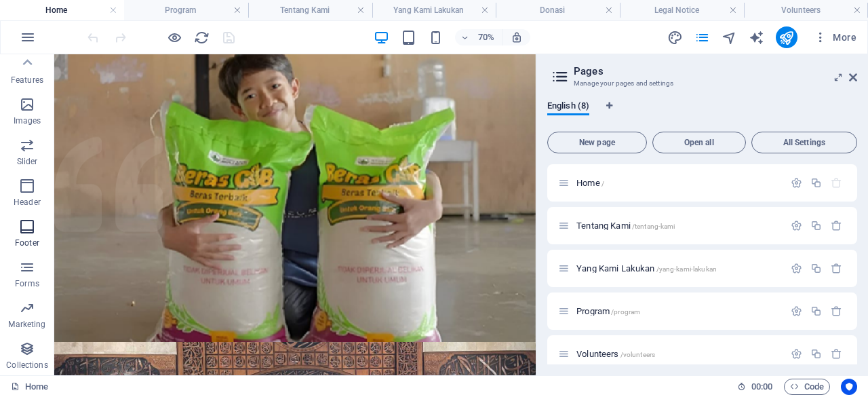
click at [27, 232] on icon "button" at bounding box center [27, 226] width 16 height 16
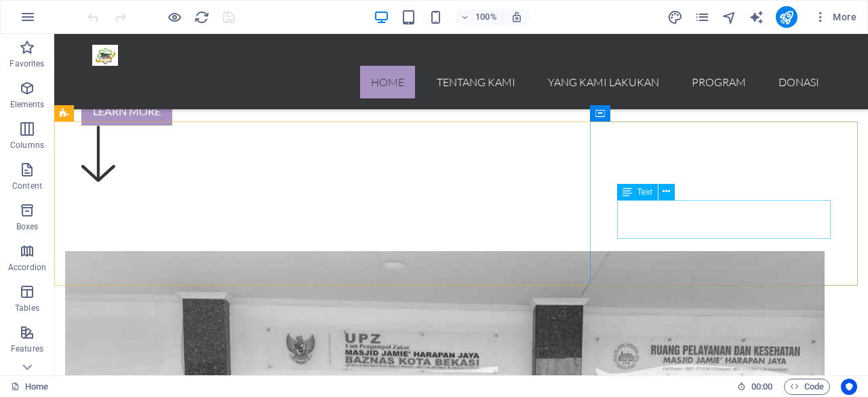
scroll to position [1121, 0]
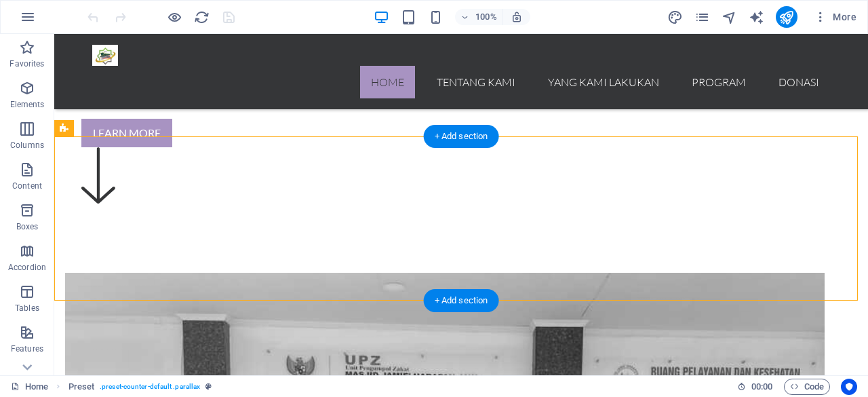
drag, startPoint x: 620, startPoint y: 150, endPoint x: 169, endPoint y: 170, distance: 451.3
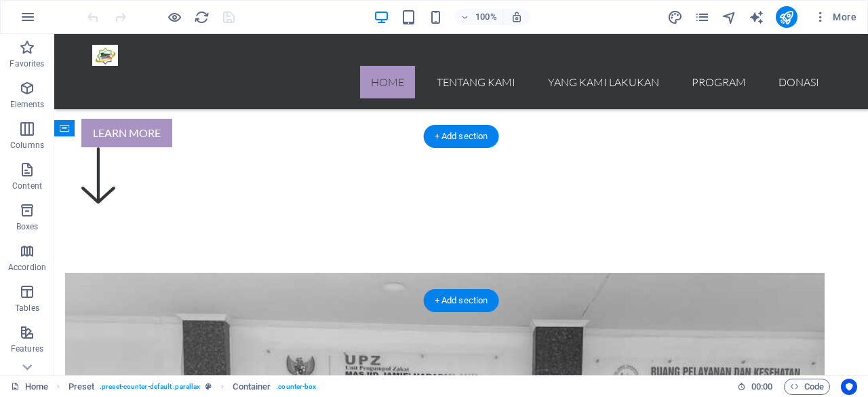
drag, startPoint x: 609, startPoint y: 220, endPoint x: 384, endPoint y: 190, distance: 227.0
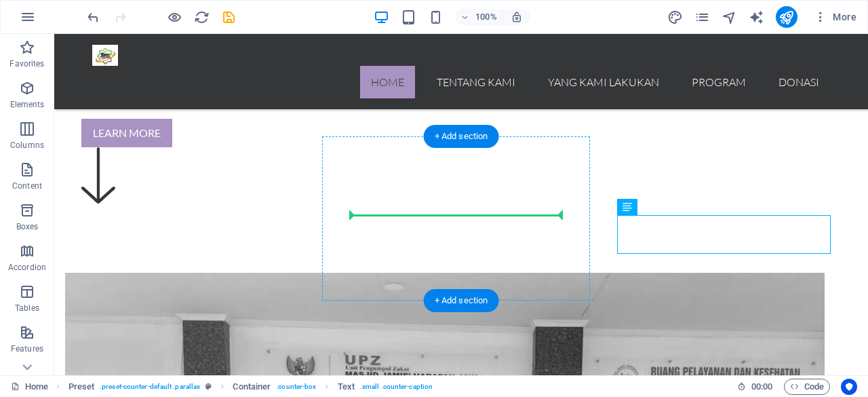
drag, startPoint x: 679, startPoint y: 248, endPoint x: 476, endPoint y: 218, distance: 205.6
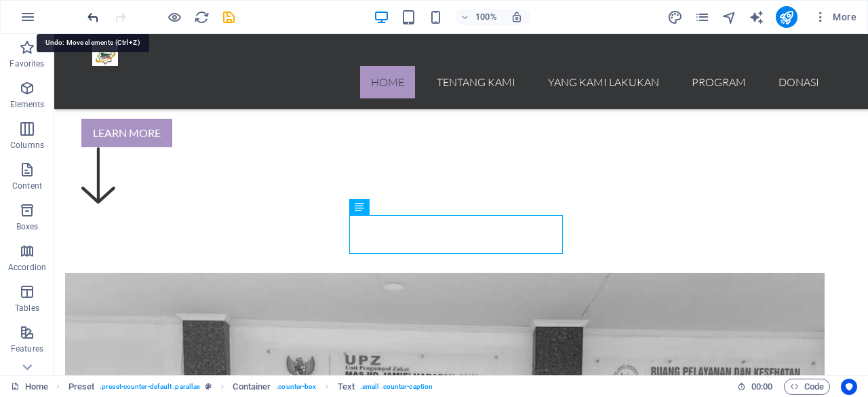
click at [91, 14] on icon "undo" at bounding box center [93, 17] width 16 height 16
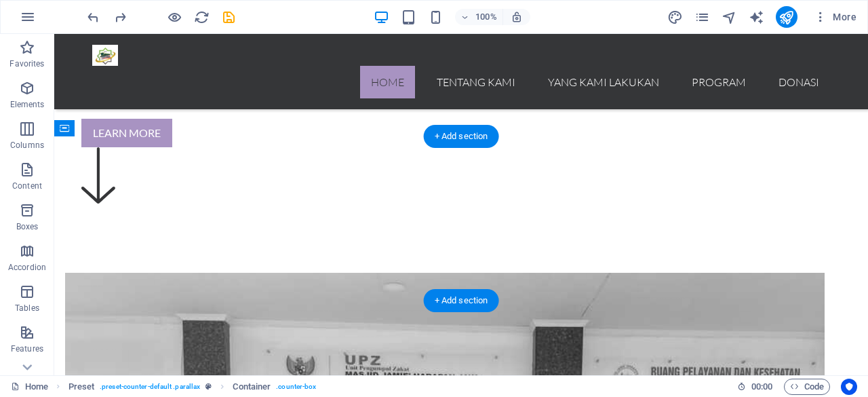
drag, startPoint x: 651, startPoint y: 155, endPoint x: 448, endPoint y: 155, distance: 202.7
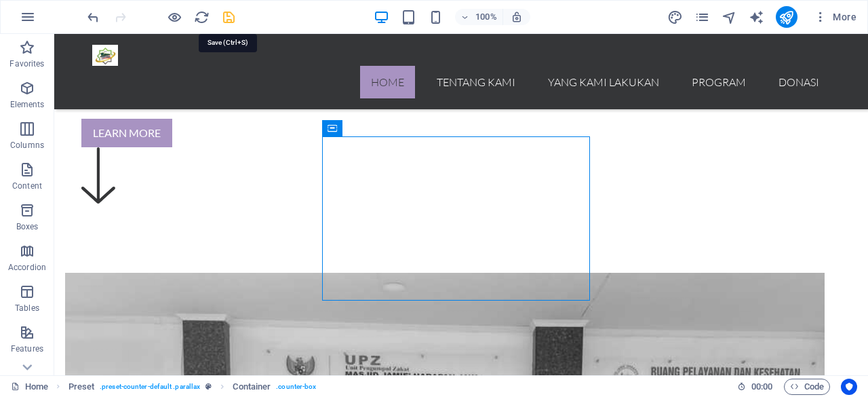
click at [227, 17] on icon "save" at bounding box center [229, 17] width 16 height 16
checkbox input "false"
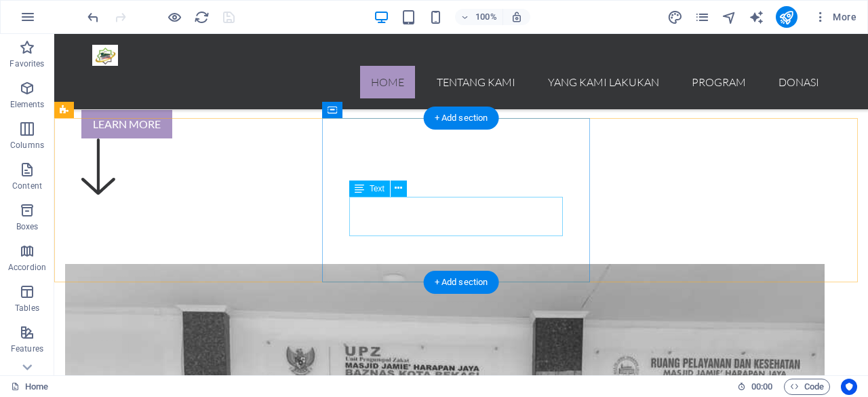
scroll to position [1092, 0]
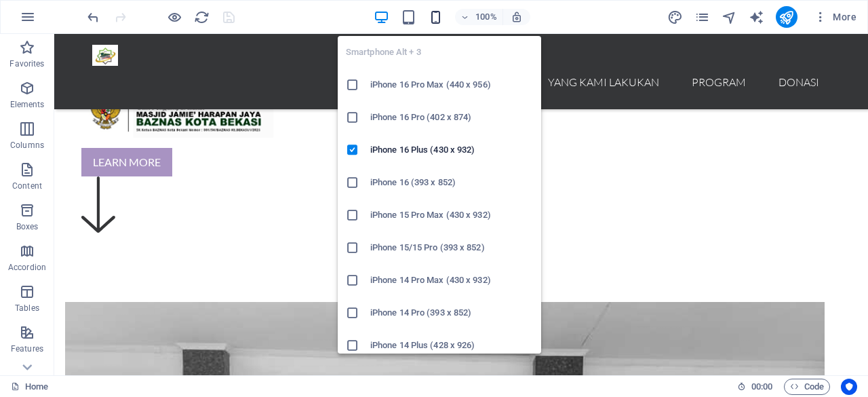
click at [443, 16] on icon "button" at bounding box center [436, 17] width 16 height 16
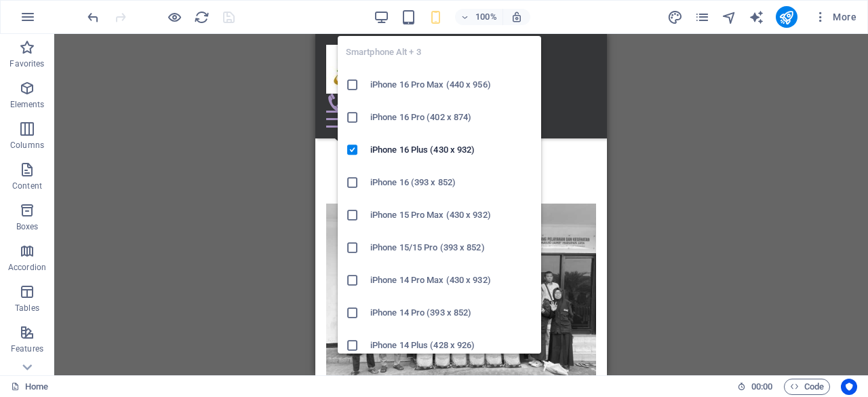
scroll to position [1108, 0]
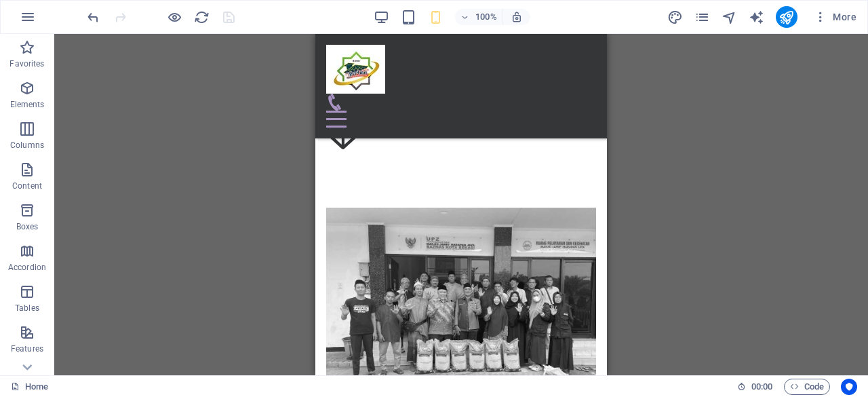
click at [587, 8] on div "100% More" at bounding box center [473, 17] width 777 height 22
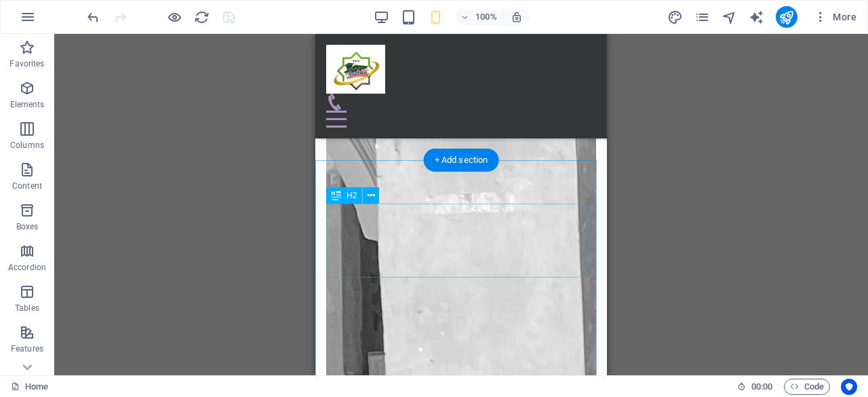
scroll to position [2148, 0]
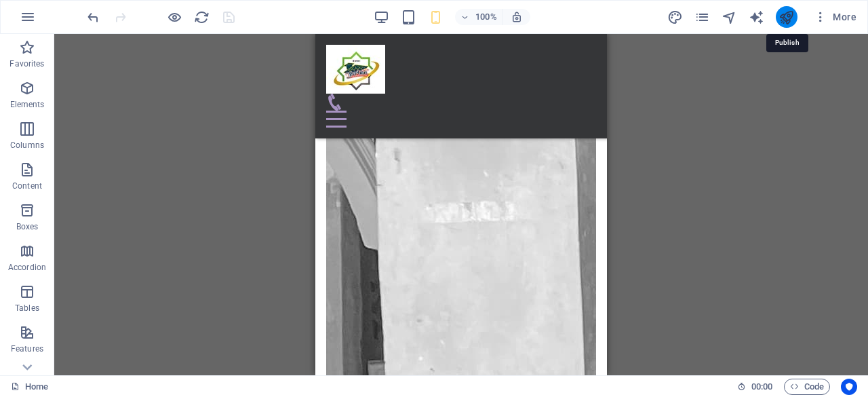
click at [793, 14] on icon "publish" at bounding box center [786, 17] width 16 height 16
